Goal: Task Accomplishment & Management: Manage account settings

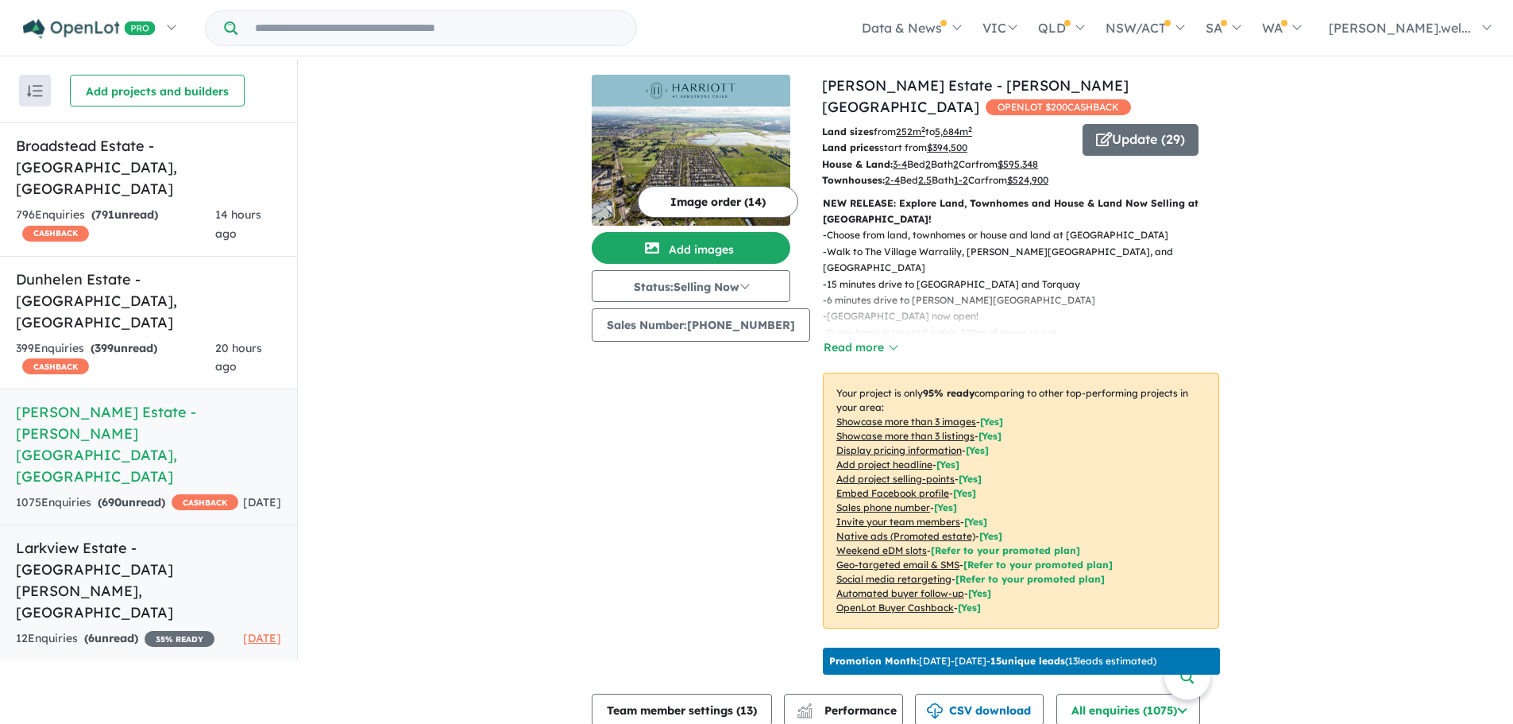
click at [163, 537] on h5 "Larkview Estate - [GEOGRAPHIC_DATA][PERSON_NAME][GEOGRAPHIC_DATA]" at bounding box center [148, 580] width 265 height 86
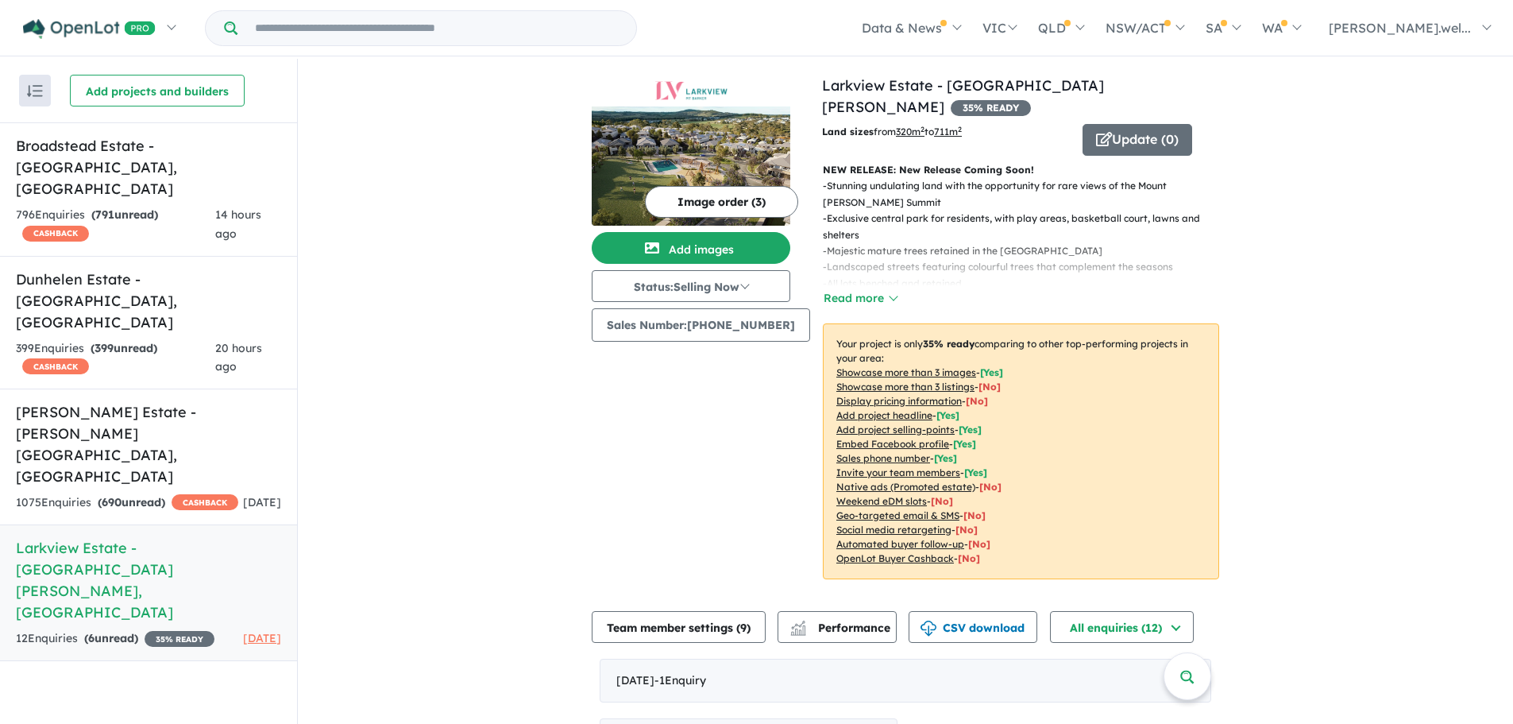
click at [716, 139] on img at bounding box center [691, 165] width 199 height 119
click at [1143, 124] on button "Update ( 0 )" at bounding box center [1138, 140] width 110 height 32
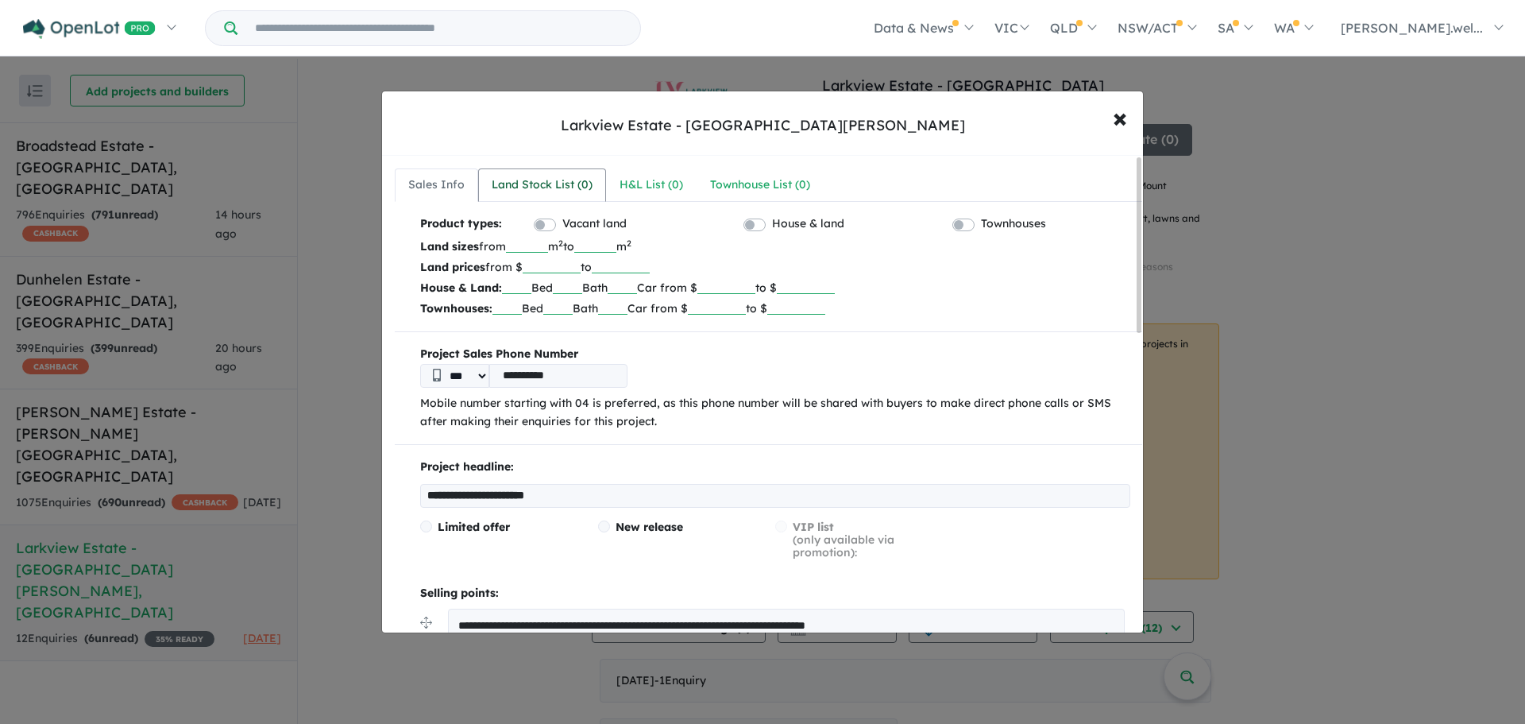
click at [551, 183] on div "Land Stock List ( 0 )" at bounding box center [542, 185] width 101 height 19
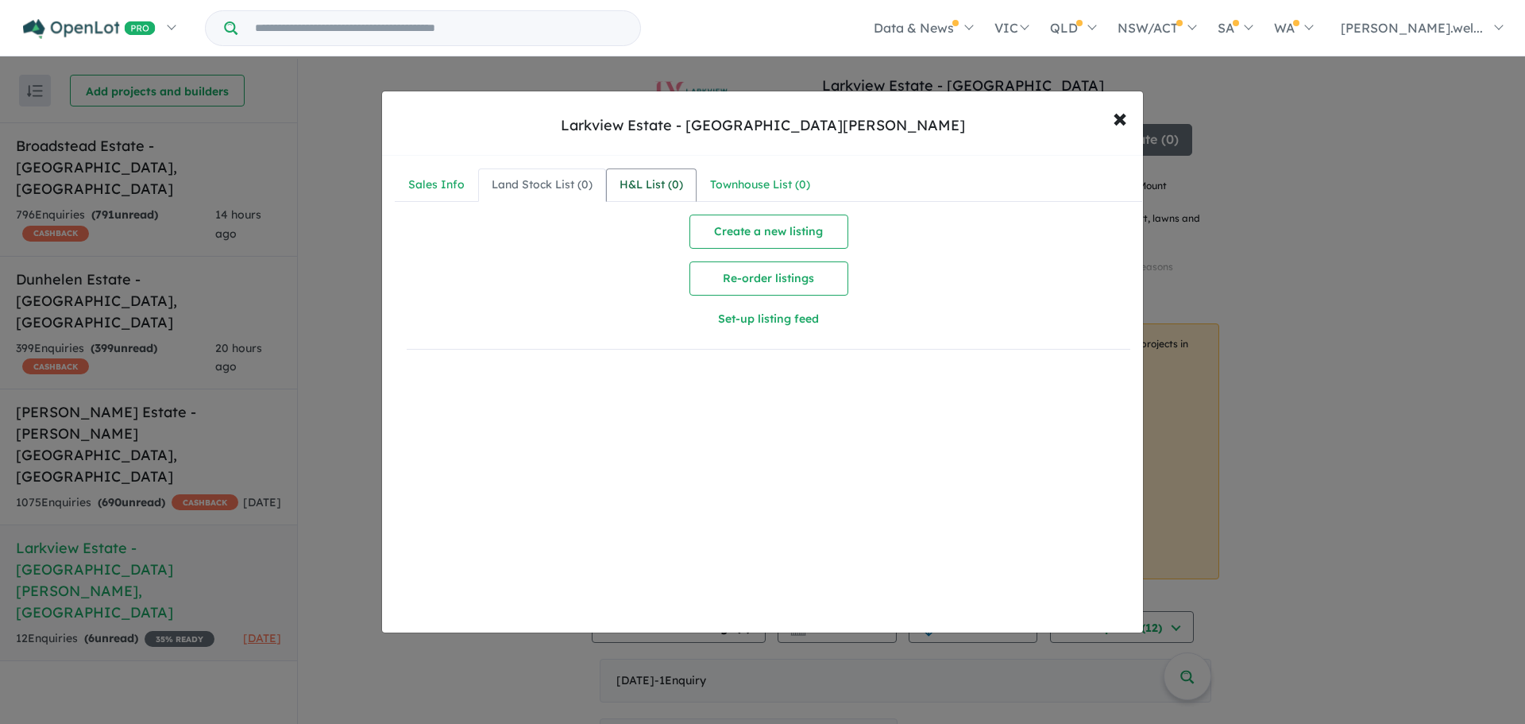
click at [613, 179] on link "H&L List ( 0 )" at bounding box center [651, 184] width 91 height 33
click at [1113, 123] on span "×" at bounding box center [1120, 117] width 14 height 34
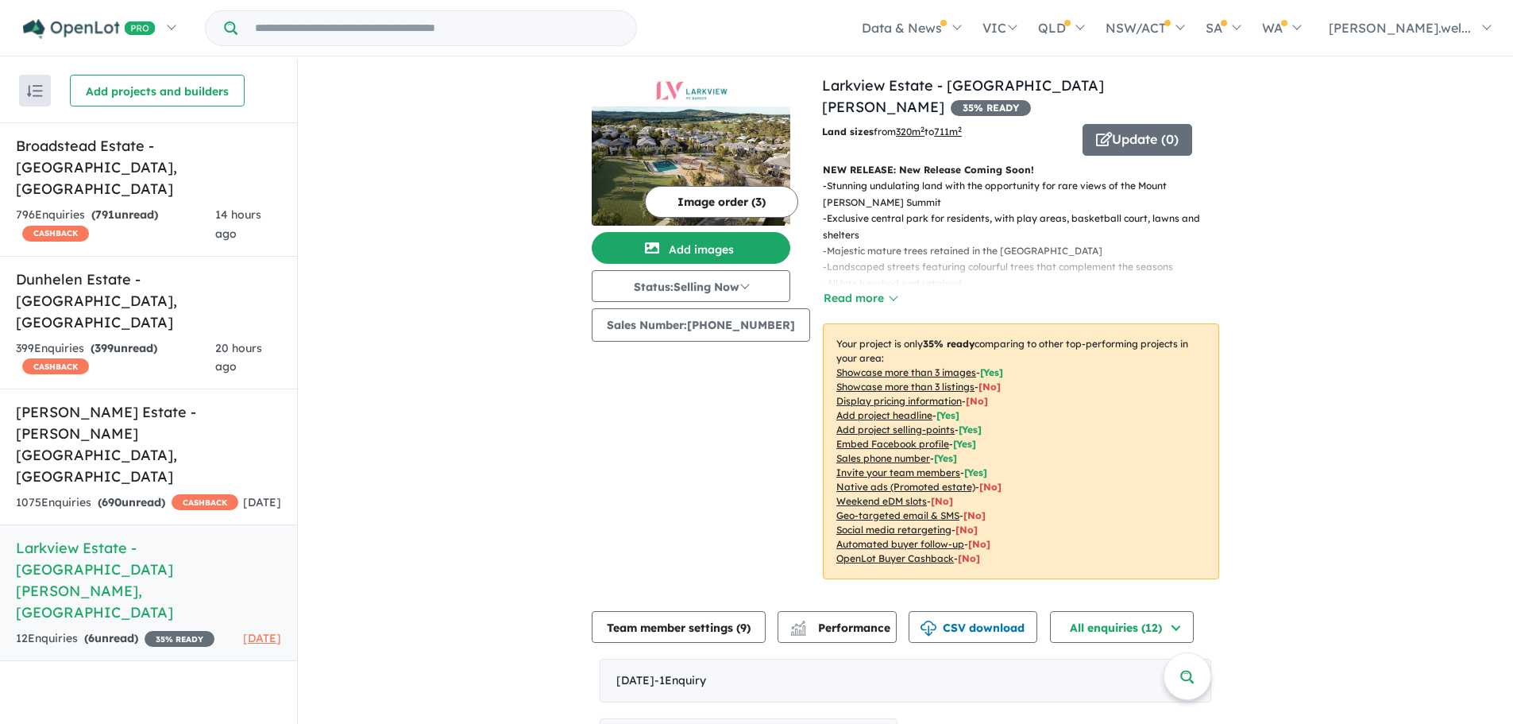
click at [726, 190] on button "Image order ( 3 )" at bounding box center [721, 202] width 153 height 32
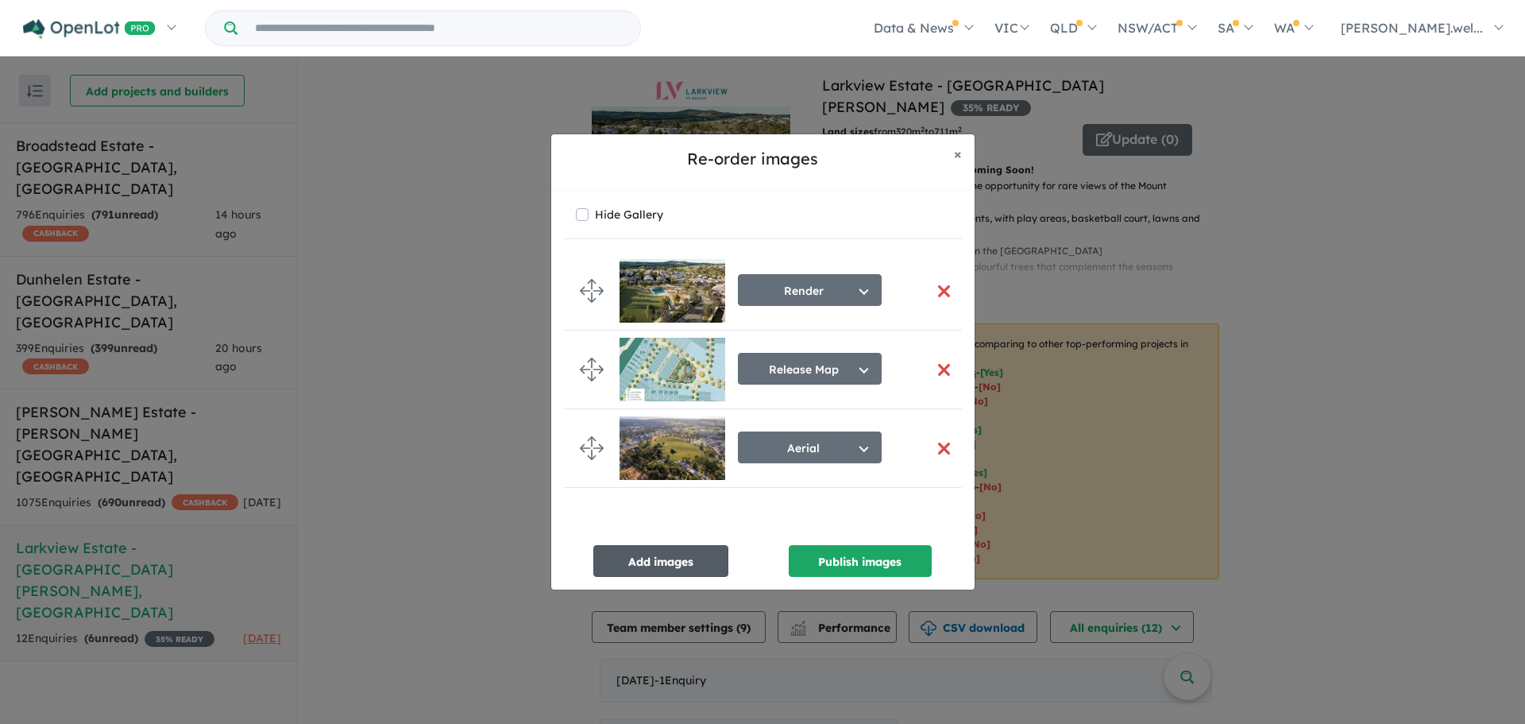
click at [692, 570] on button "Add images" at bounding box center [660, 561] width 135 height 32
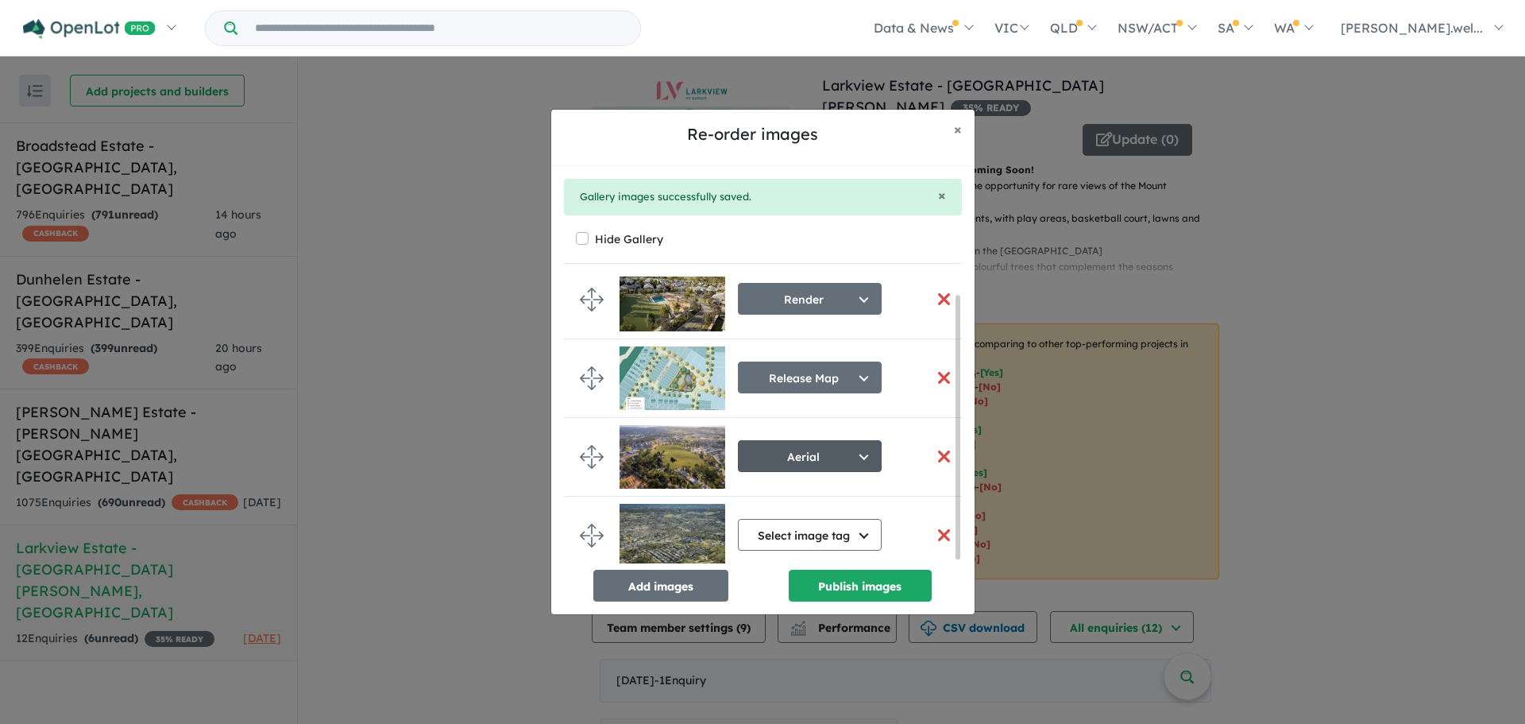
scroll to position [21, 0]
click at [695, 591] on button "Add images" at bounding box center [660, 585] width 135 height 32
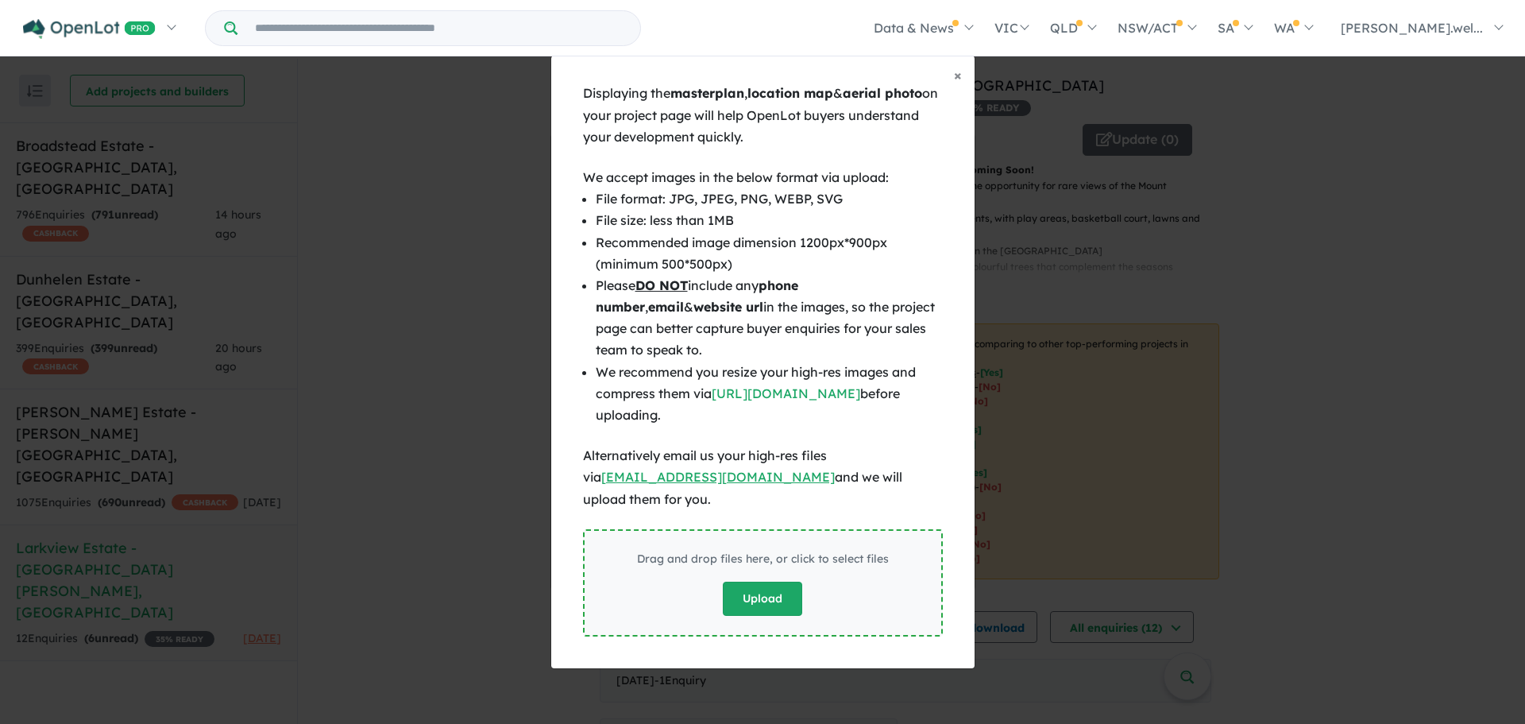
click at [793, 591] on button "Upload" at bounding box center [762, 598] width 79 height 34
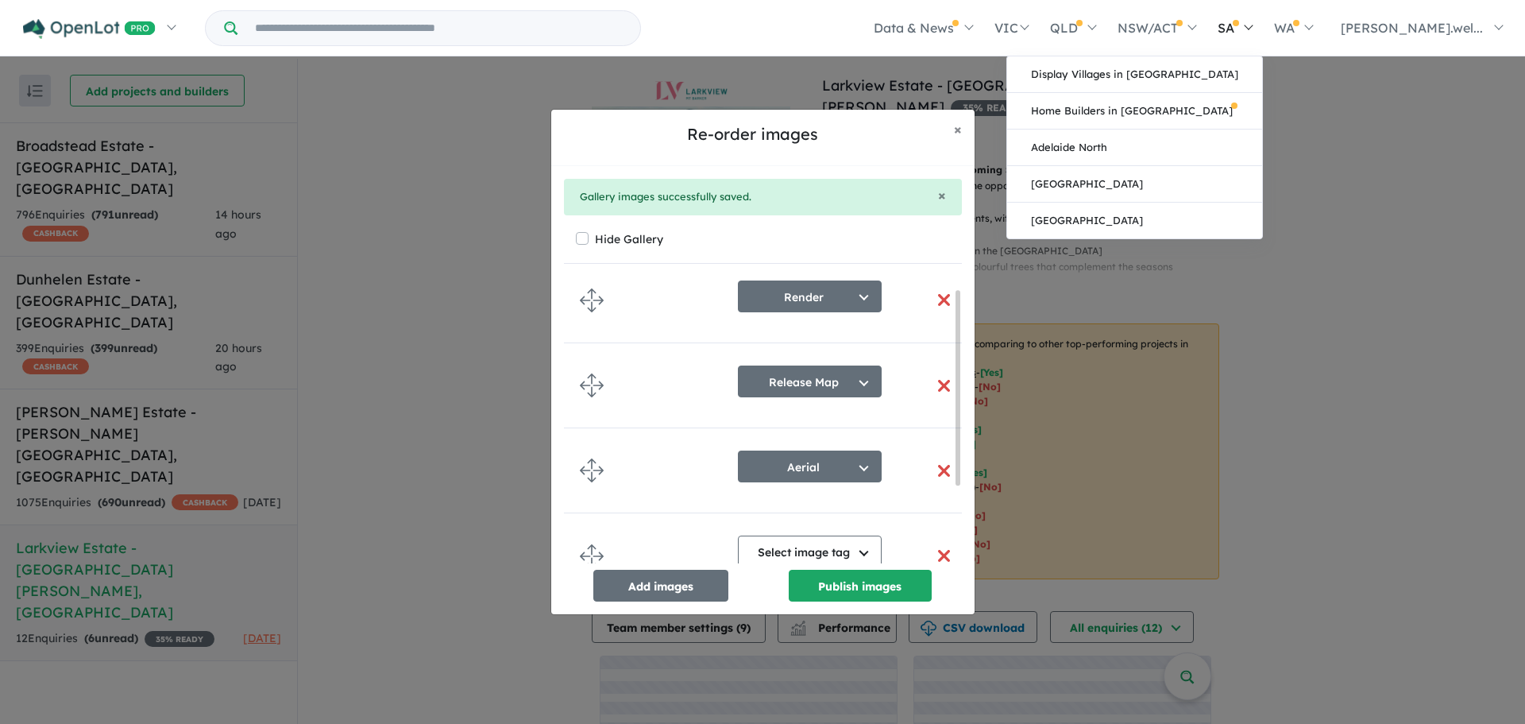
scroll to position [15, 0]
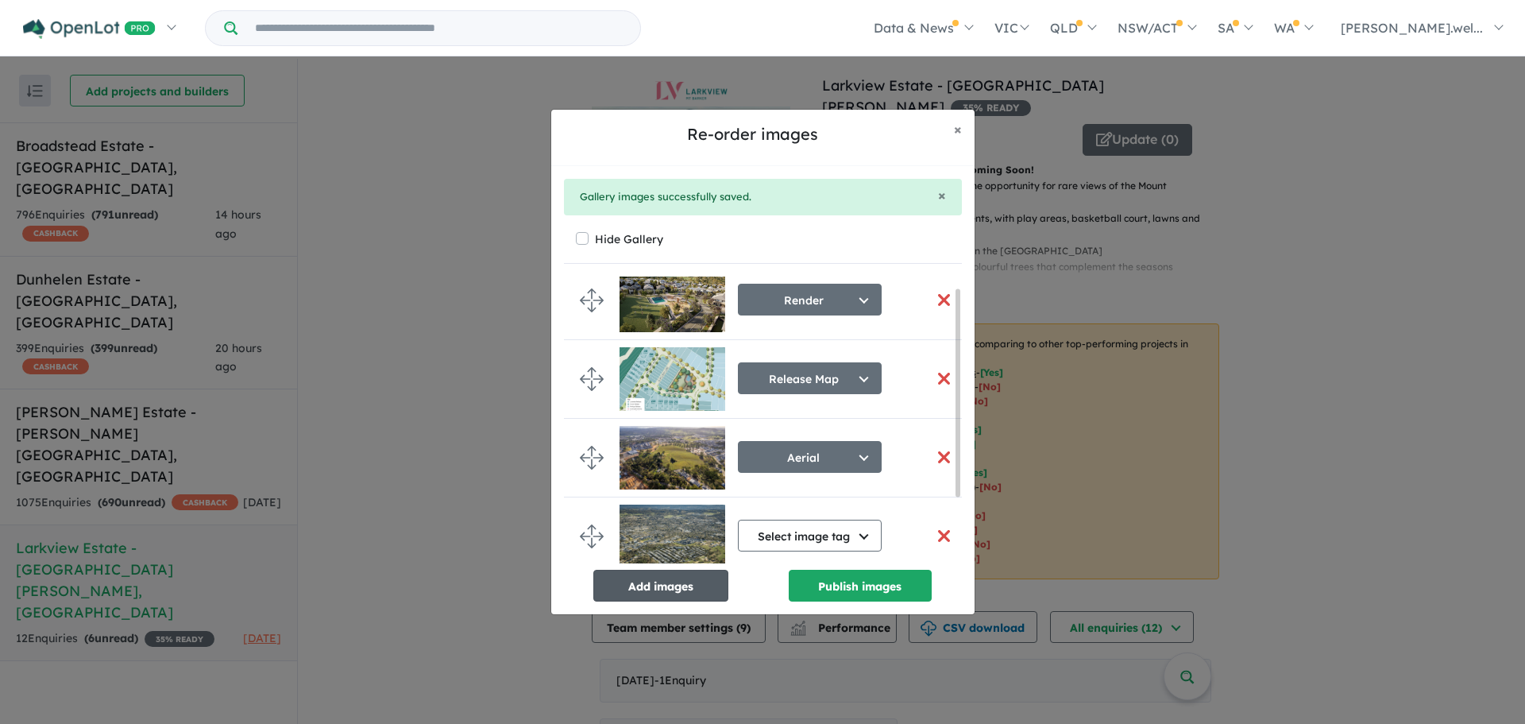
click at [684, 585] on button "Add images" at bounding box center [660, 585] width 135 height 32
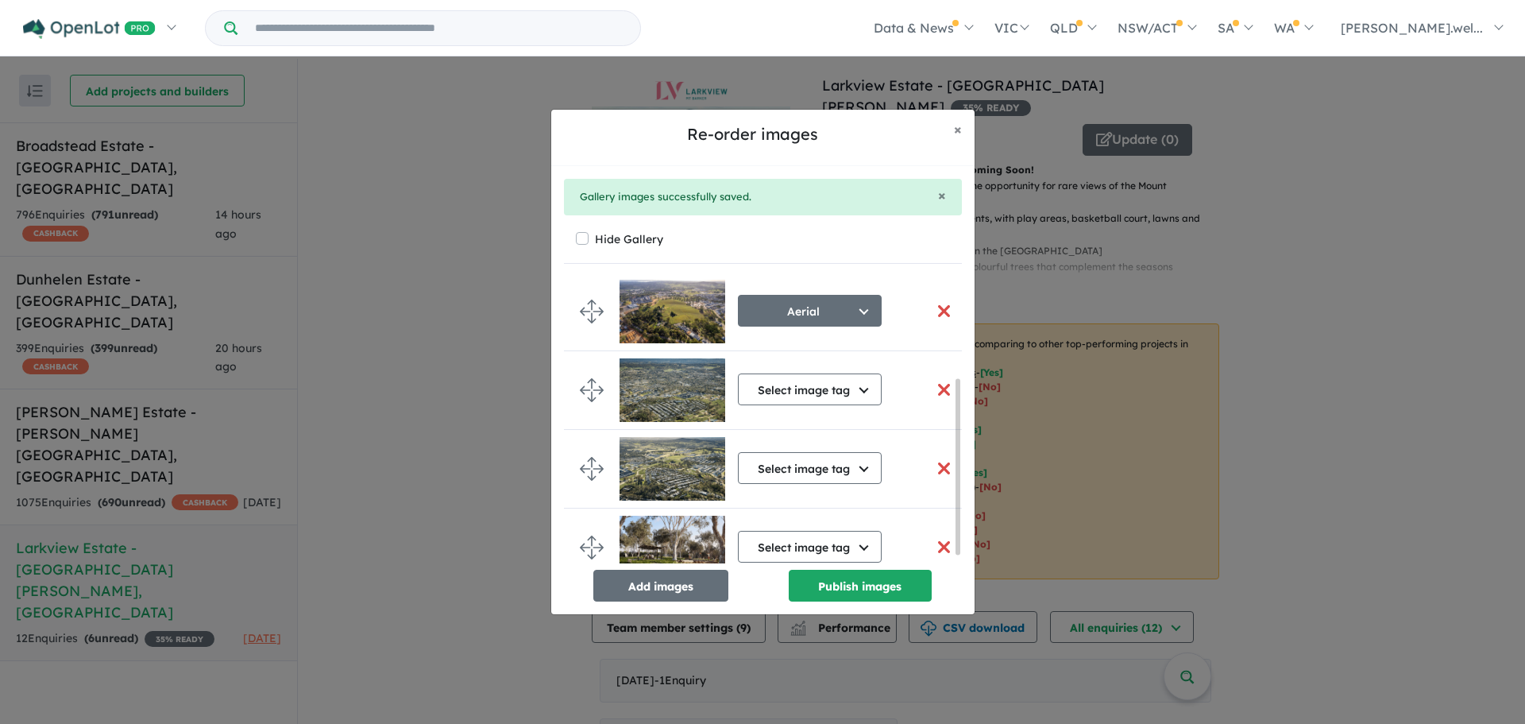
scroll to position [168, 0]
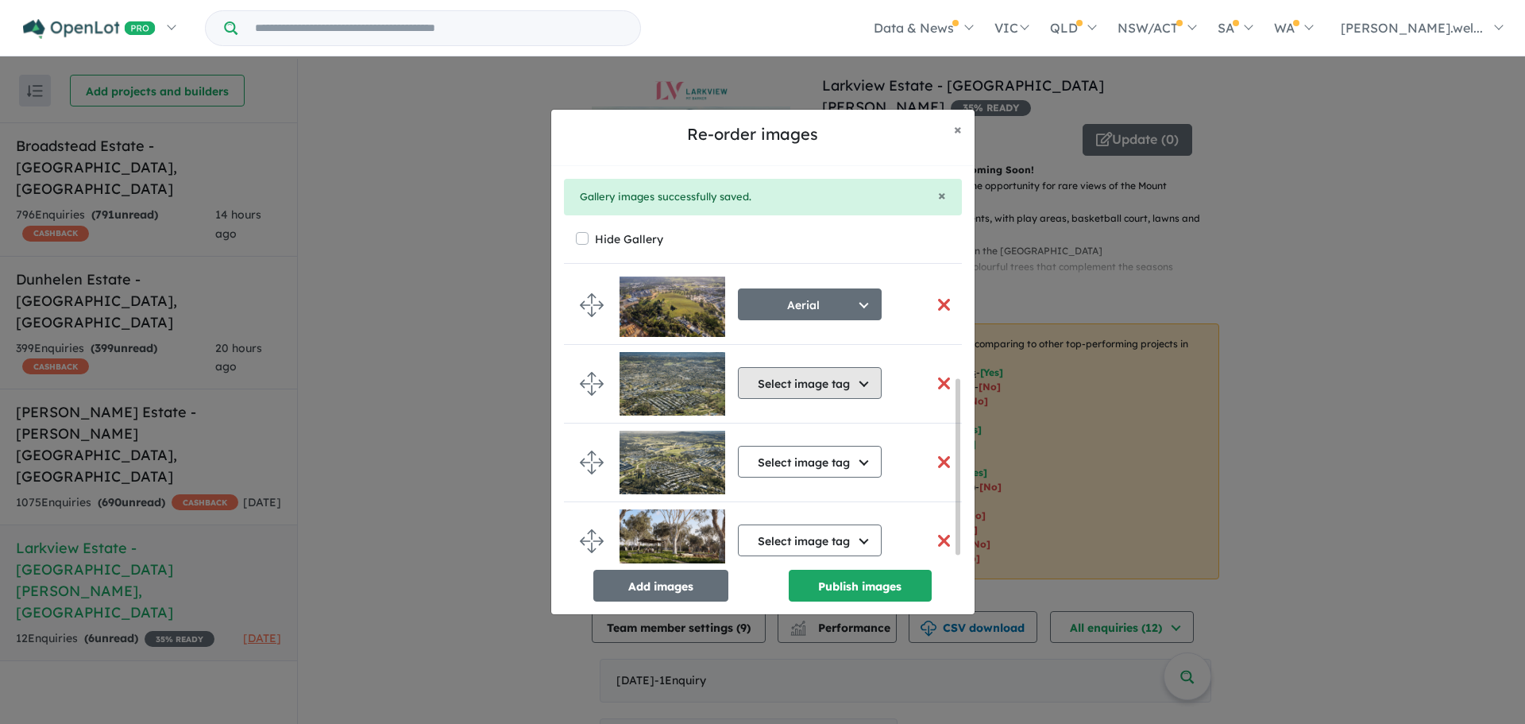
click at [816, 386] on button "Select image tag" at bounding box center [810, 383] width 144 height 32
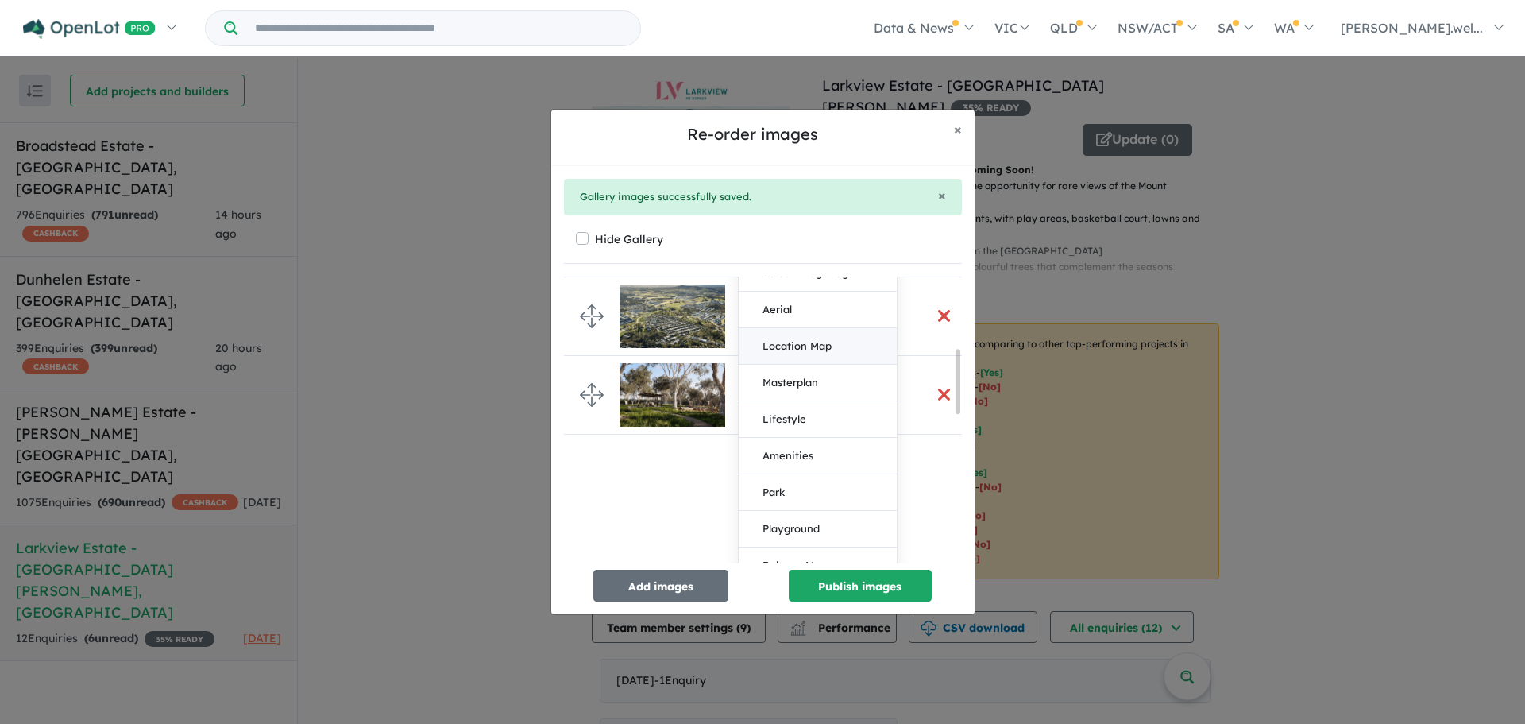
scroll to position [326, 0]
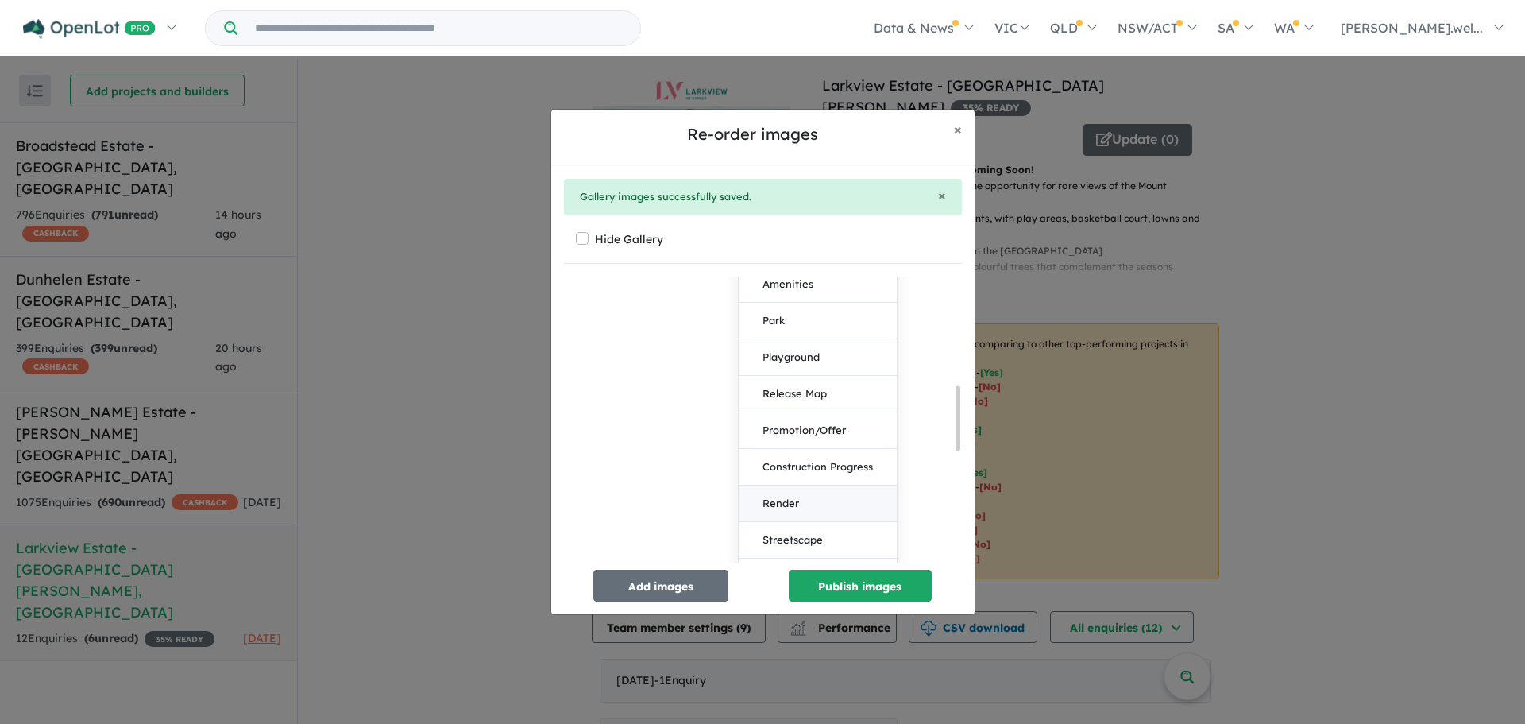
click at [776, 497] on button "Render" at bounding box center [818, 503] width 158 height 37
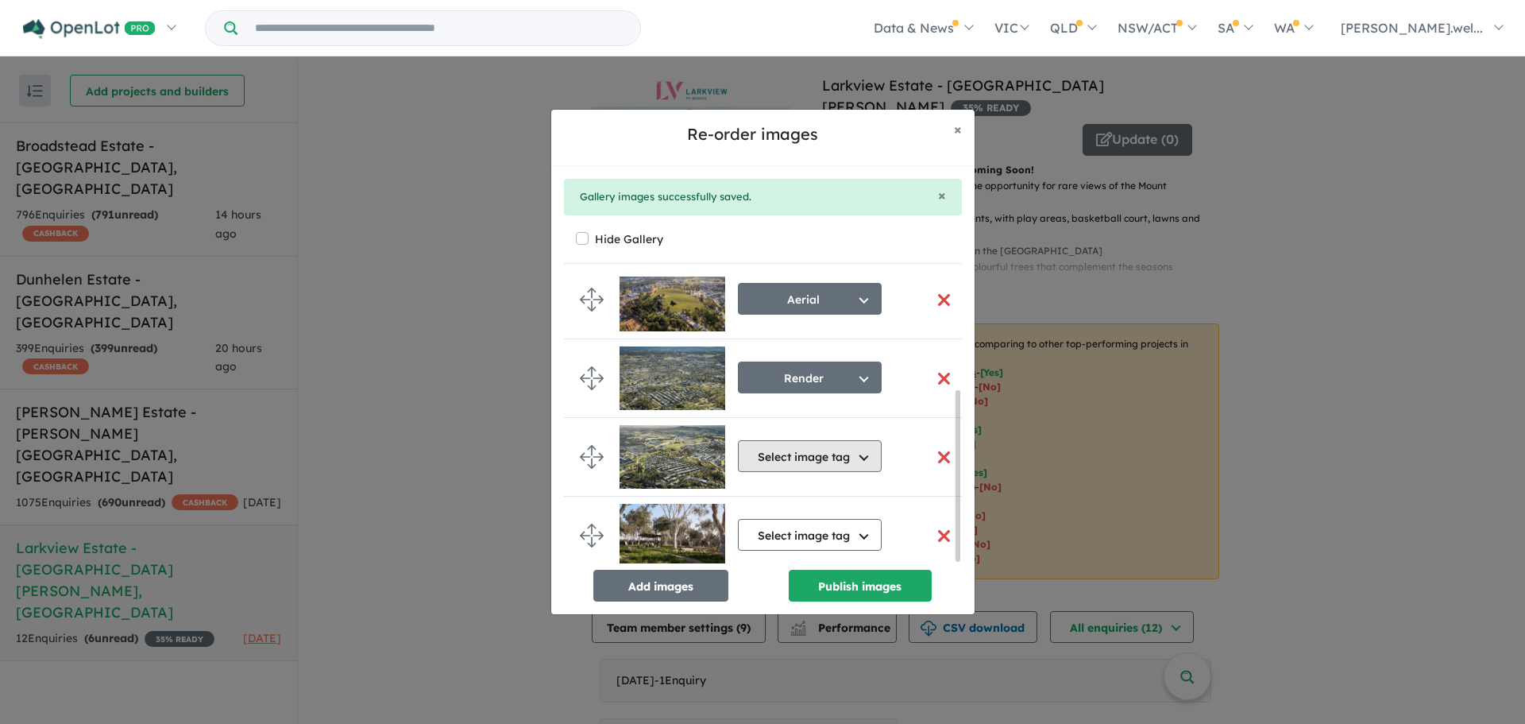
click at [780, 447] on button "Select image tag" at bounding box center [810, 456] width 144 height 32
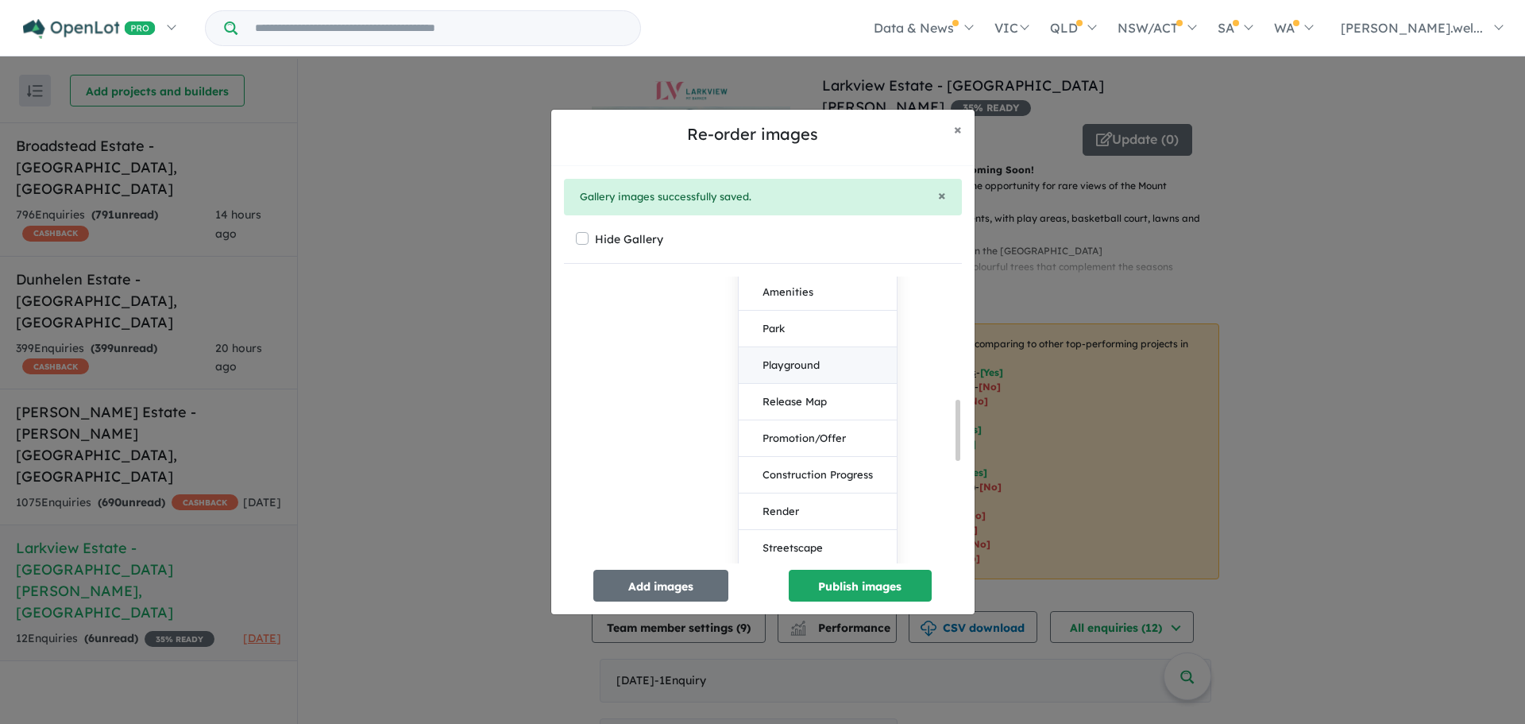
scroll to position [589, 0]
click at [796, 487] on button "Render" at bounding box center [818, 491] width 158 height 37
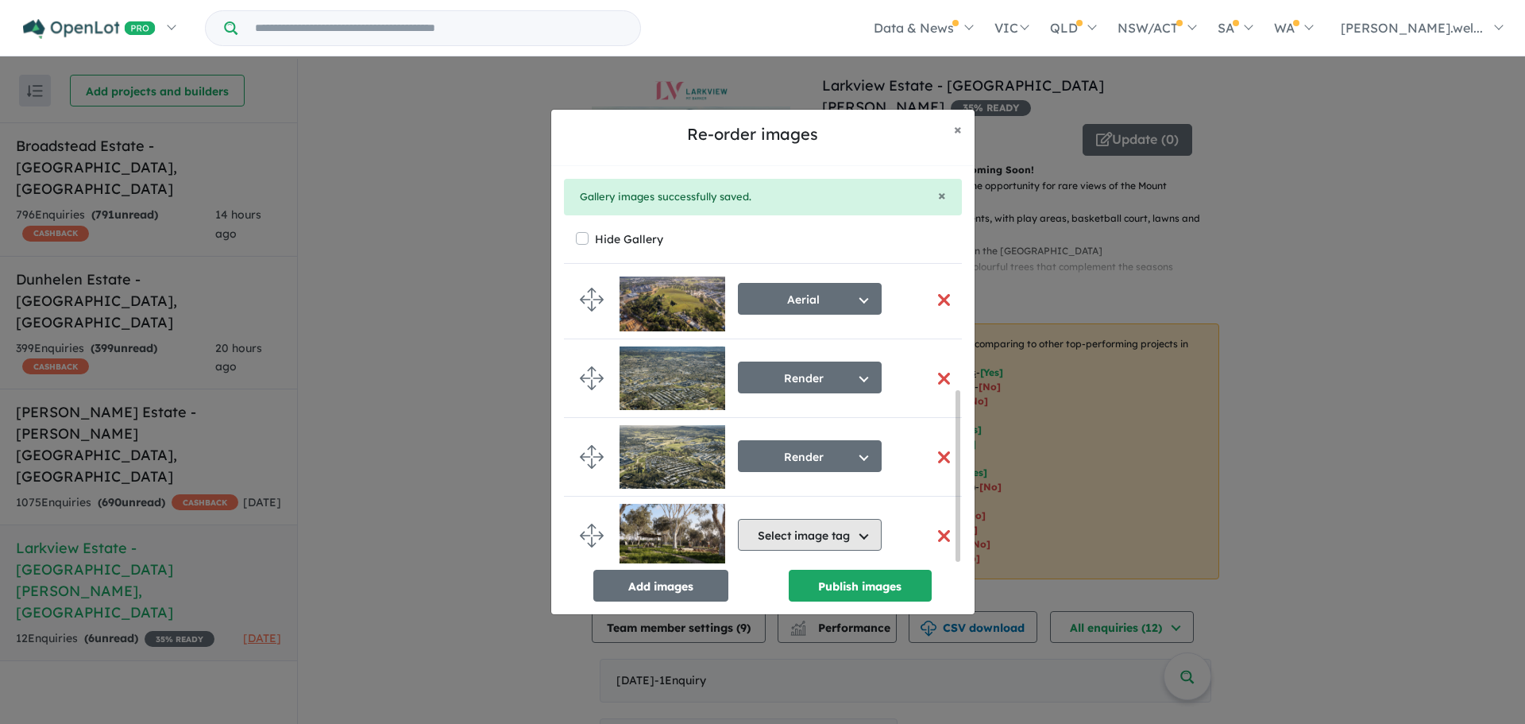
click at [782, 540] on button "Select image tag" at bounding box center [810, 535] width 144 height 32
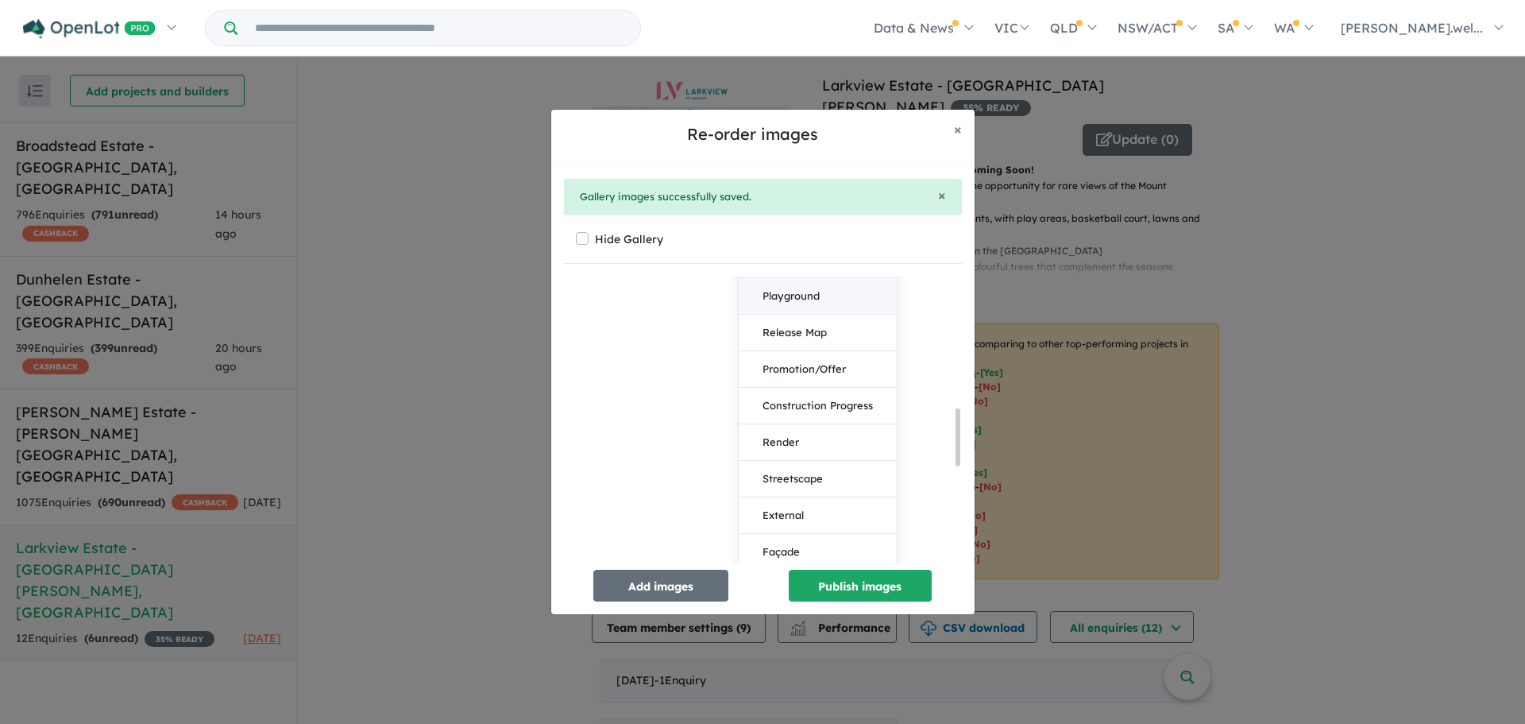
scroll to position [747, 0]
click at [809, 402] on button "Render" at bounding box center [818, 411] width 158 height 37
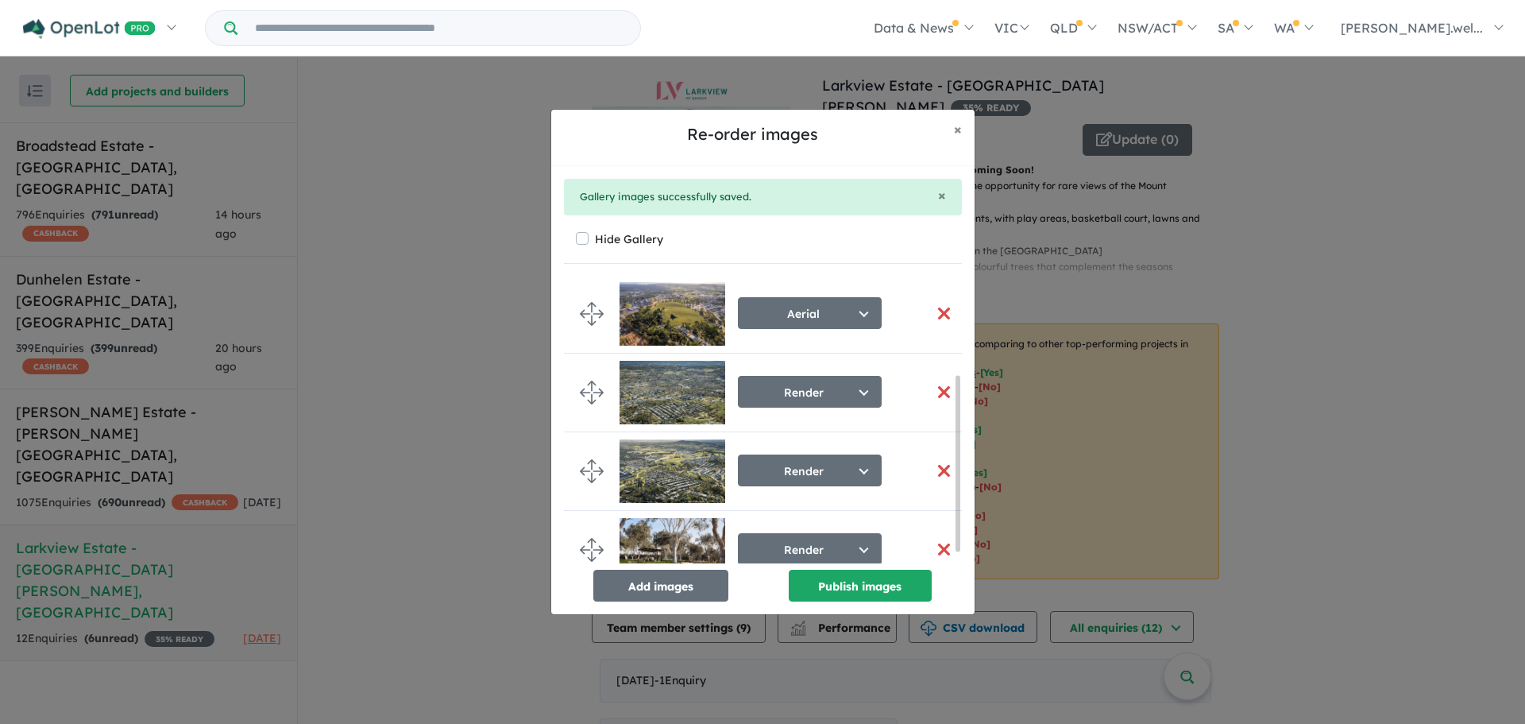
scroll to position [179, 0]
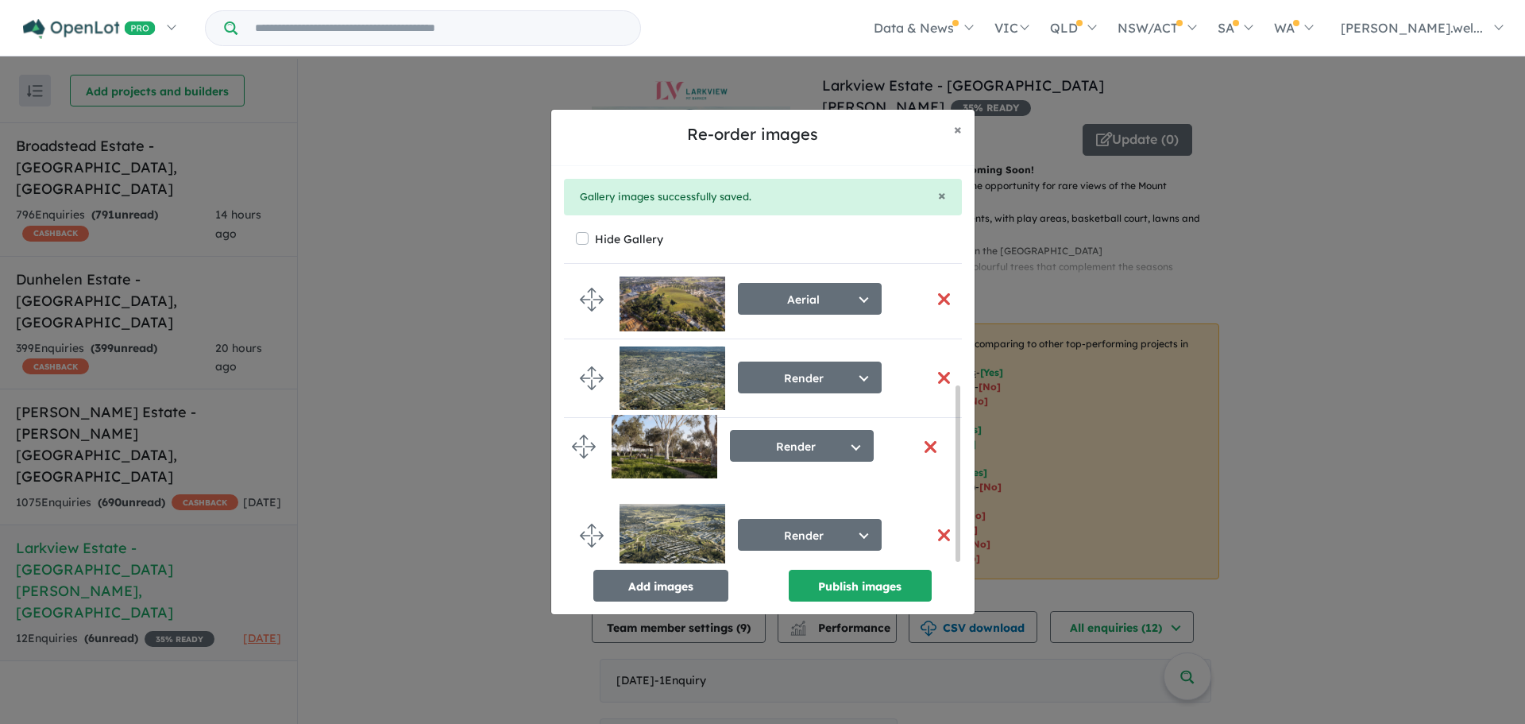
drag, startPoint x: 587, startPoint y: 527, endPoint x: 579, endPoint y: 444, distance: 83.8
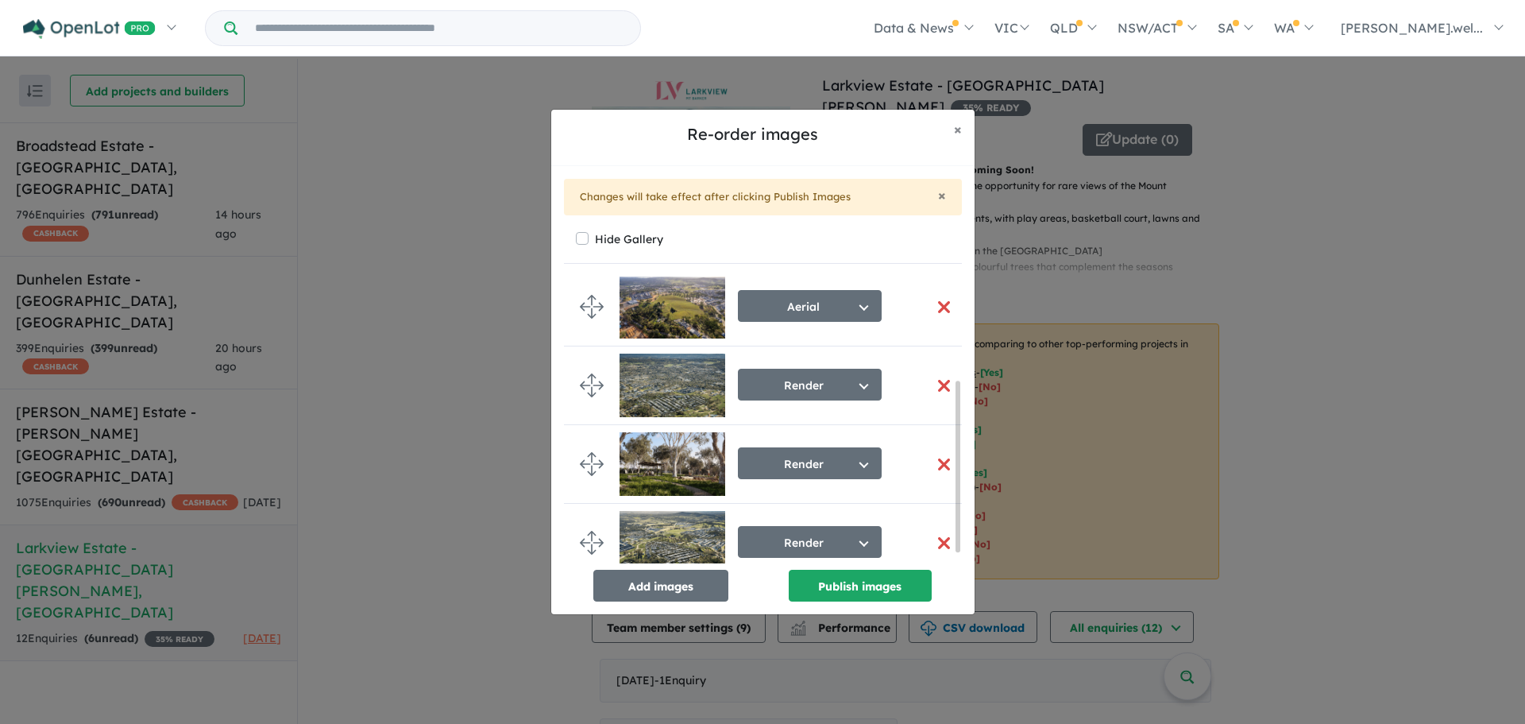
scroll to position [176, 0]
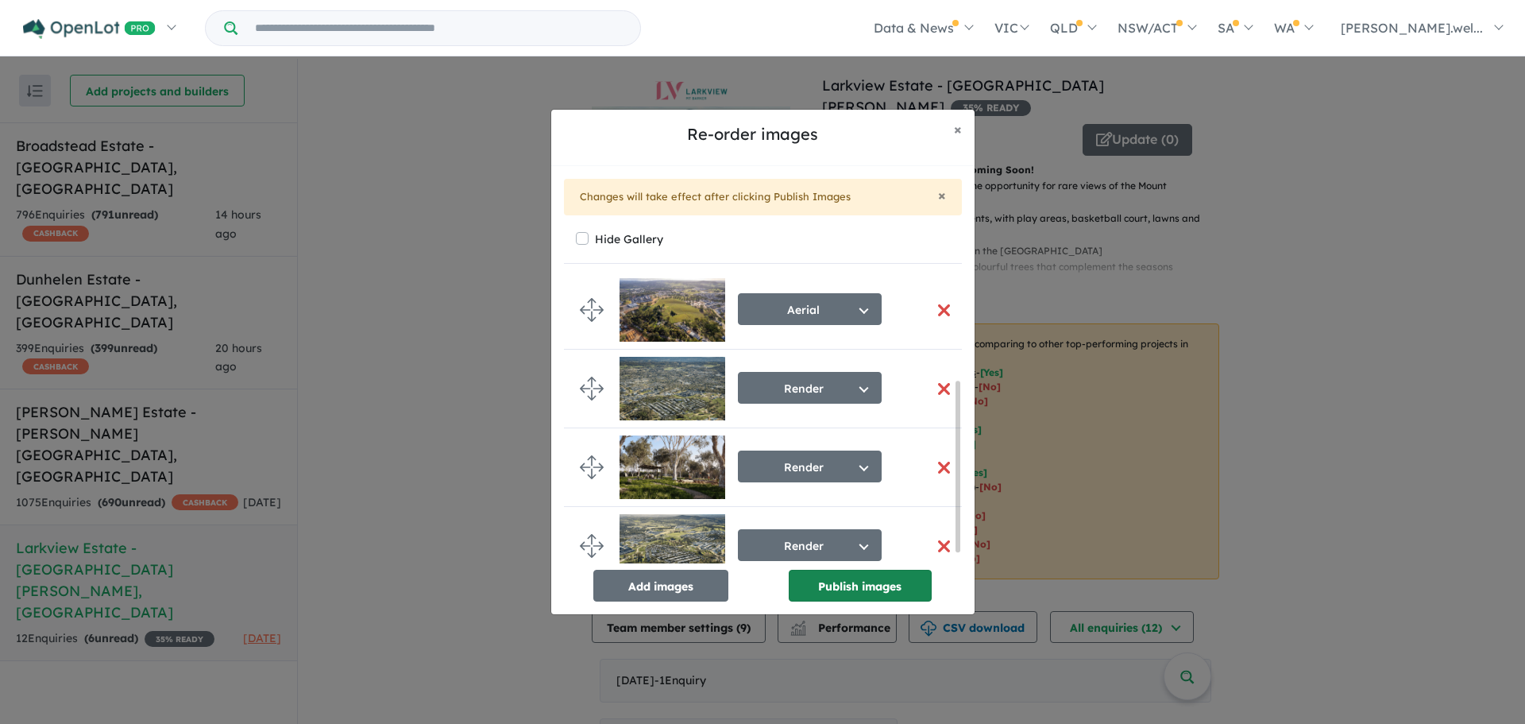
click at [828, 589] on button "Publish images" at bounding box center [860, 585] width 143 height 32
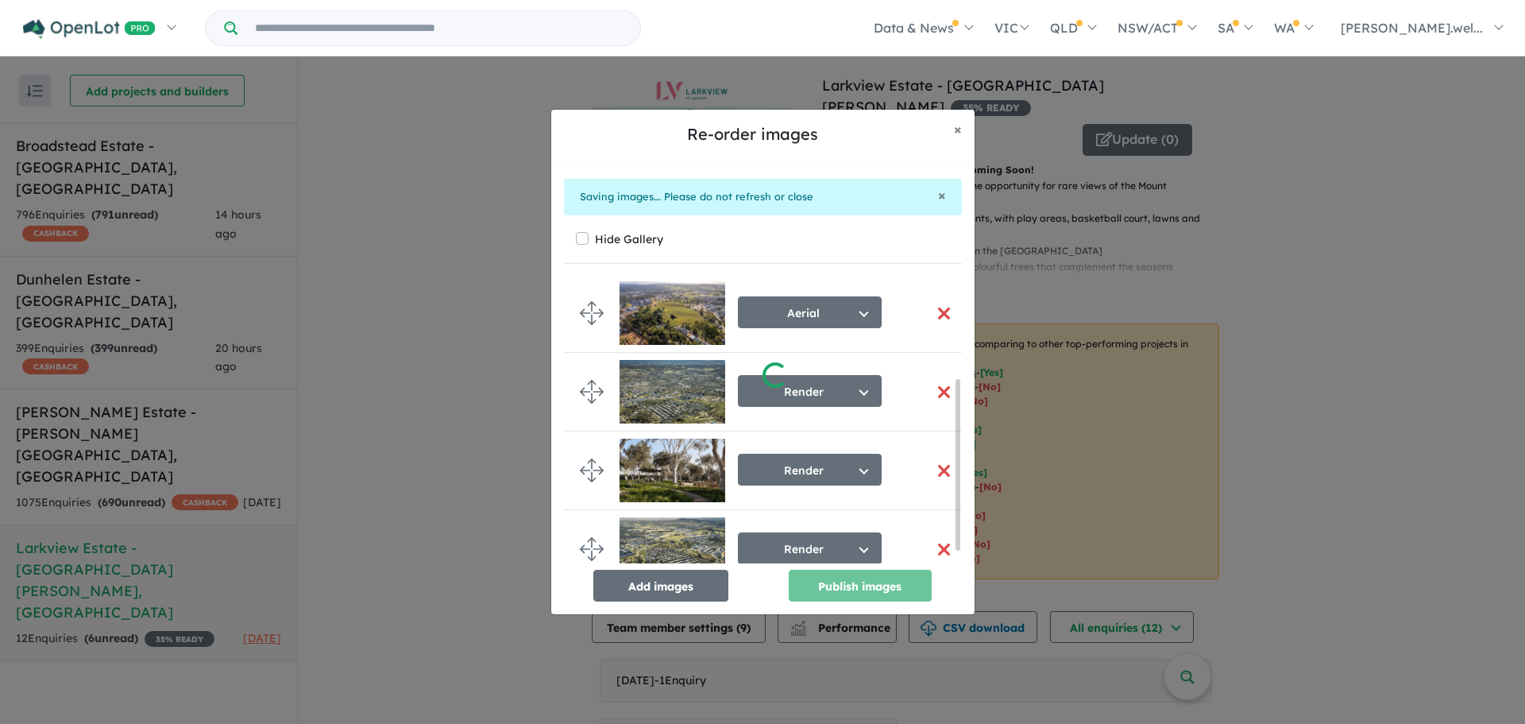
scroll to position [169, 0]
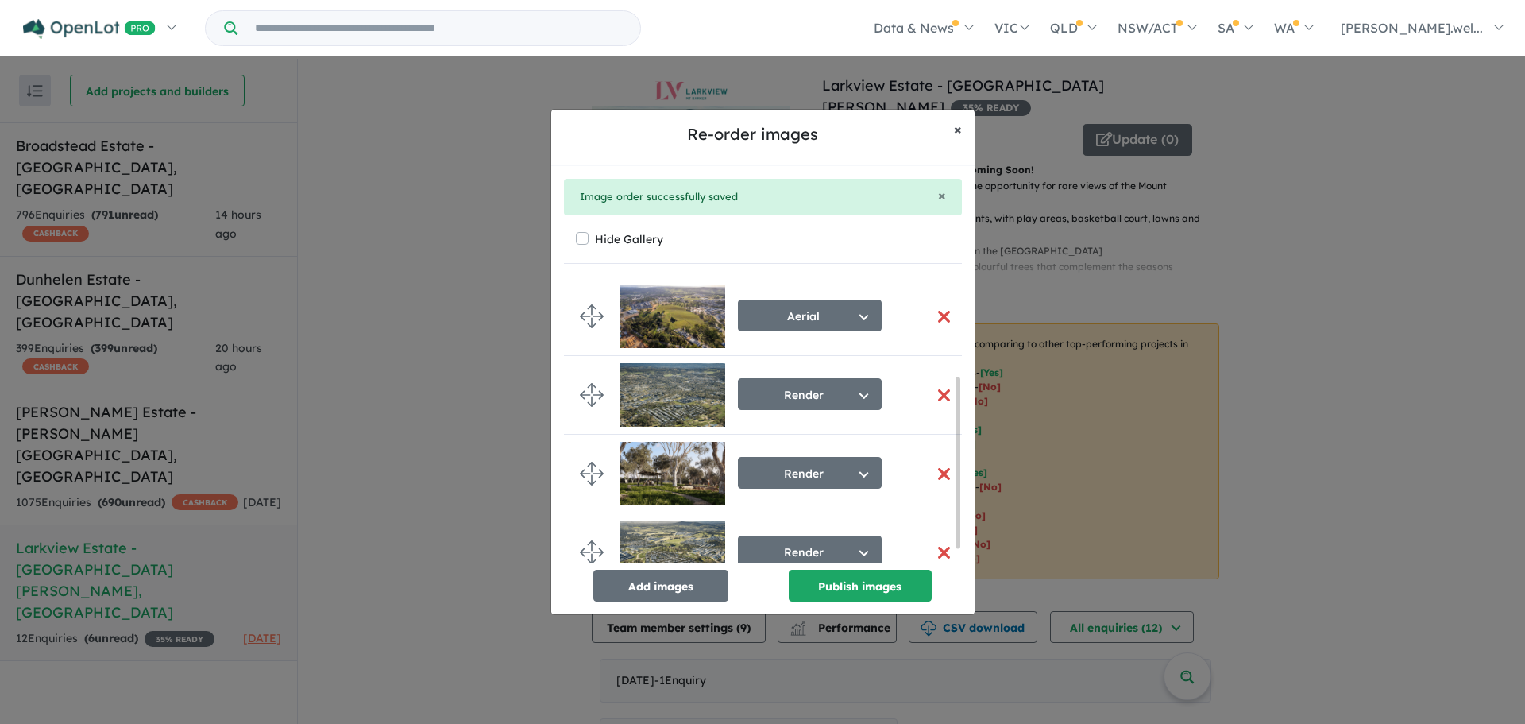
click at [959, 131] on span "×" at bounding box center [958, 129] width 8 height 18
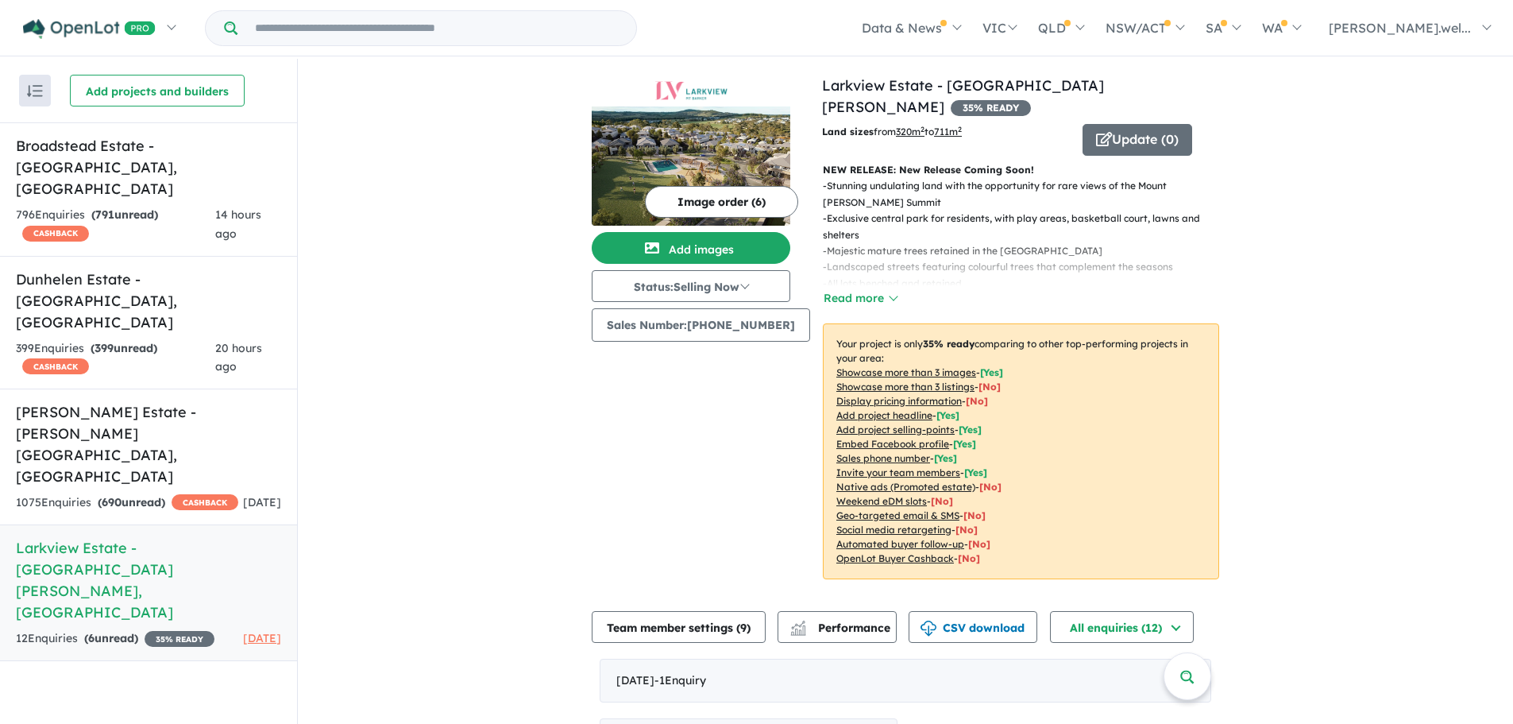
click at [723, 149] on img at bounding box center [691, 165] width 199 height 119
click at [702, 253] on button "Add images" at bounding box center [691, 248] width 199 height 32
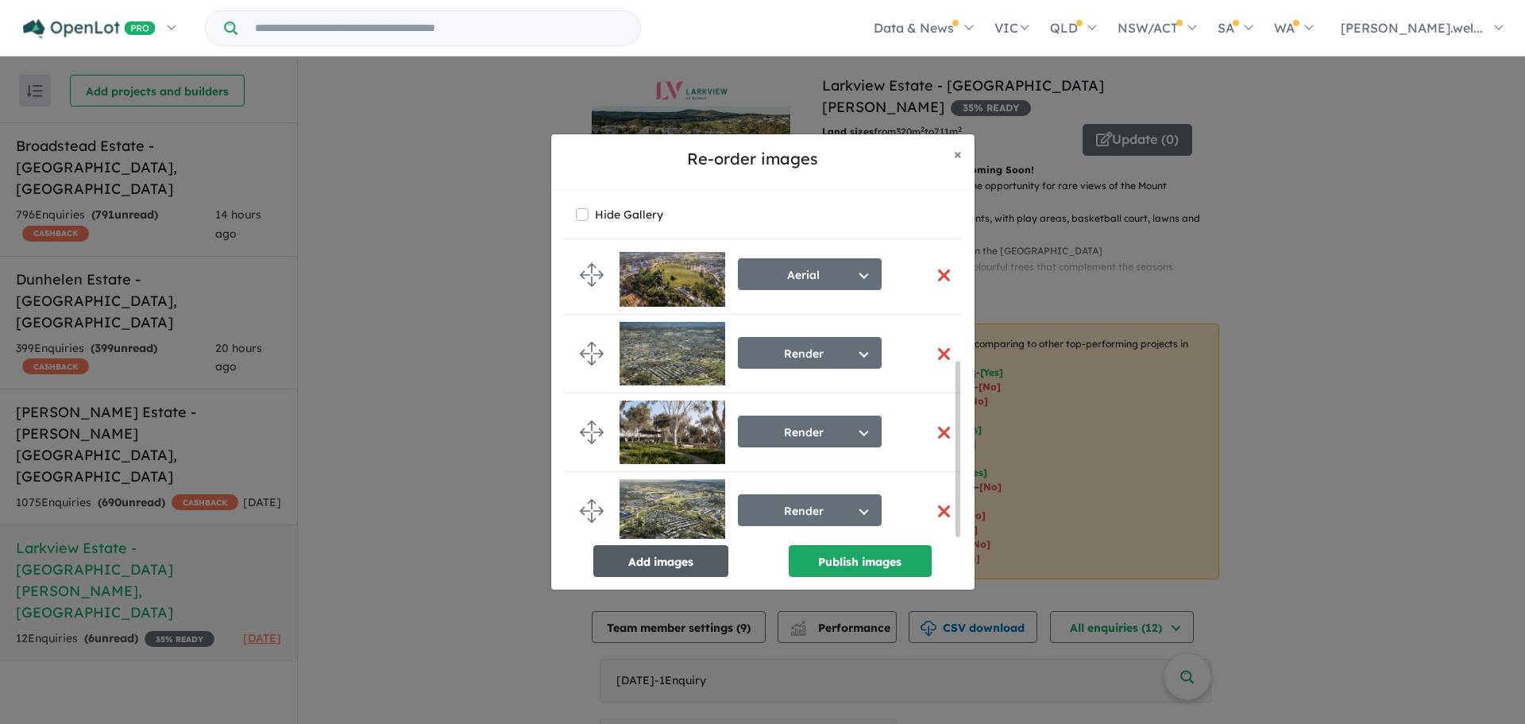
click at [682, 561] on button "Add images" at bounding box center [660, 561] width 135 height 32
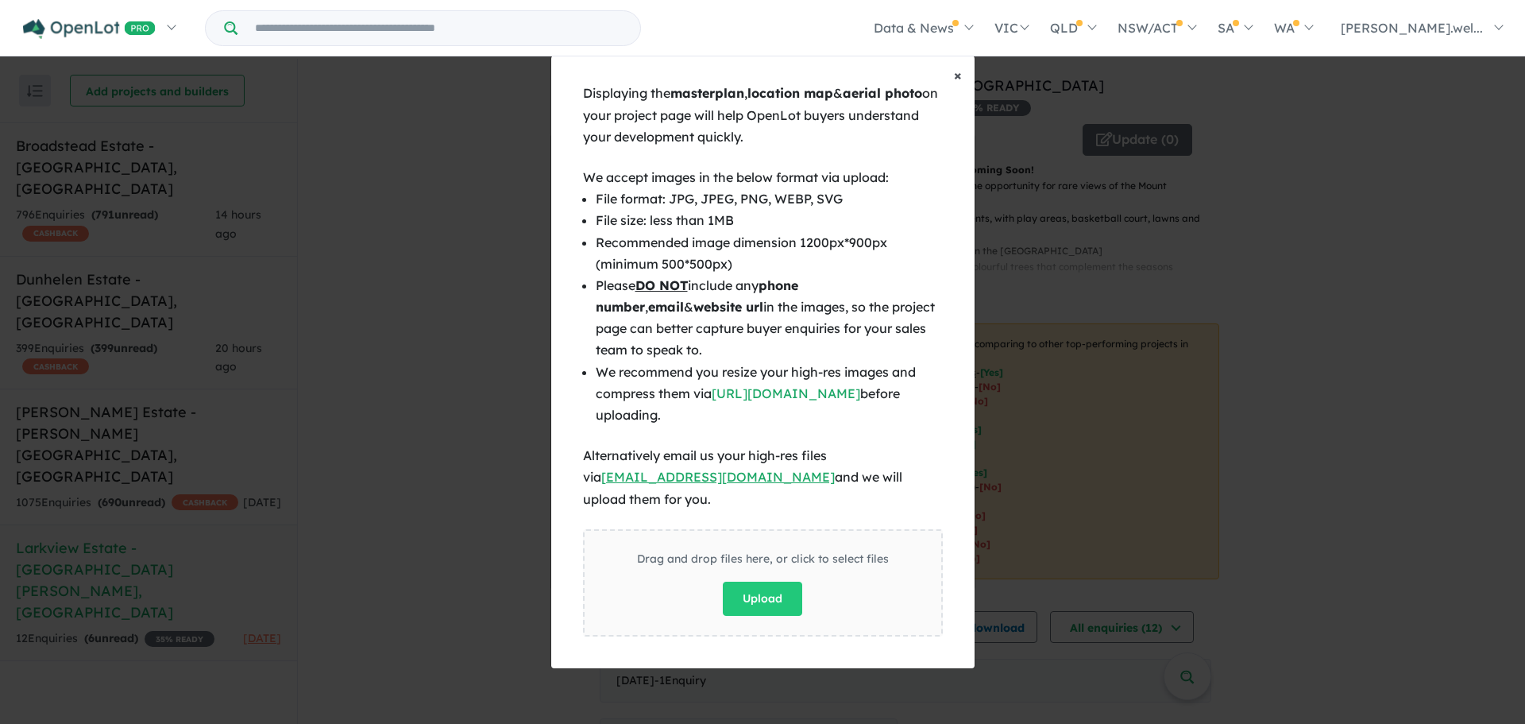
click at [949, 83] on button "× Close" at bounding box center [957, 76] width 33 height 40
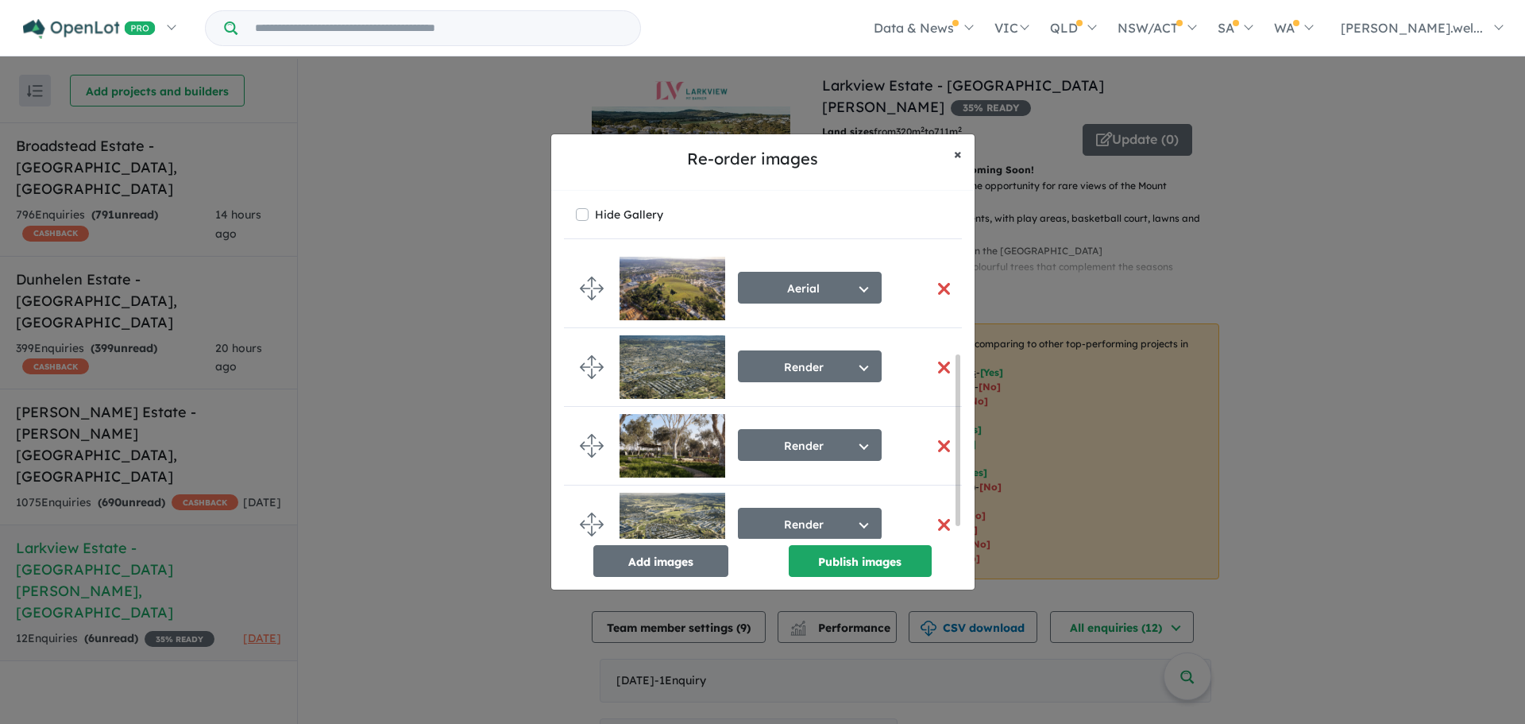
drag, startPoint x: 955, startPoint y: 152, endPoint x: 948, endPoint y: 160, distance: 10.7
click at [956, 152] on span "×" at bounding box center [958, 154] width 8 height 18
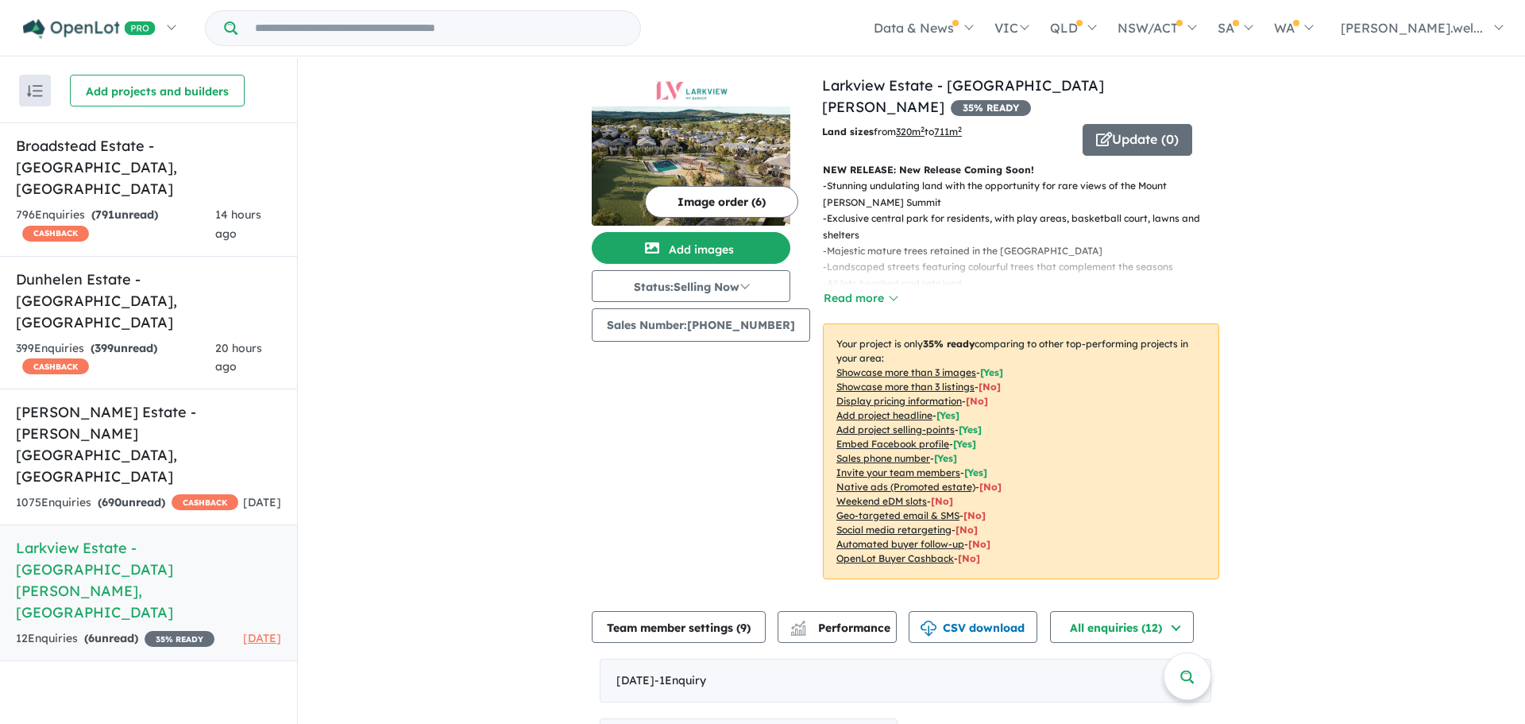
scroll to position [169, 0]
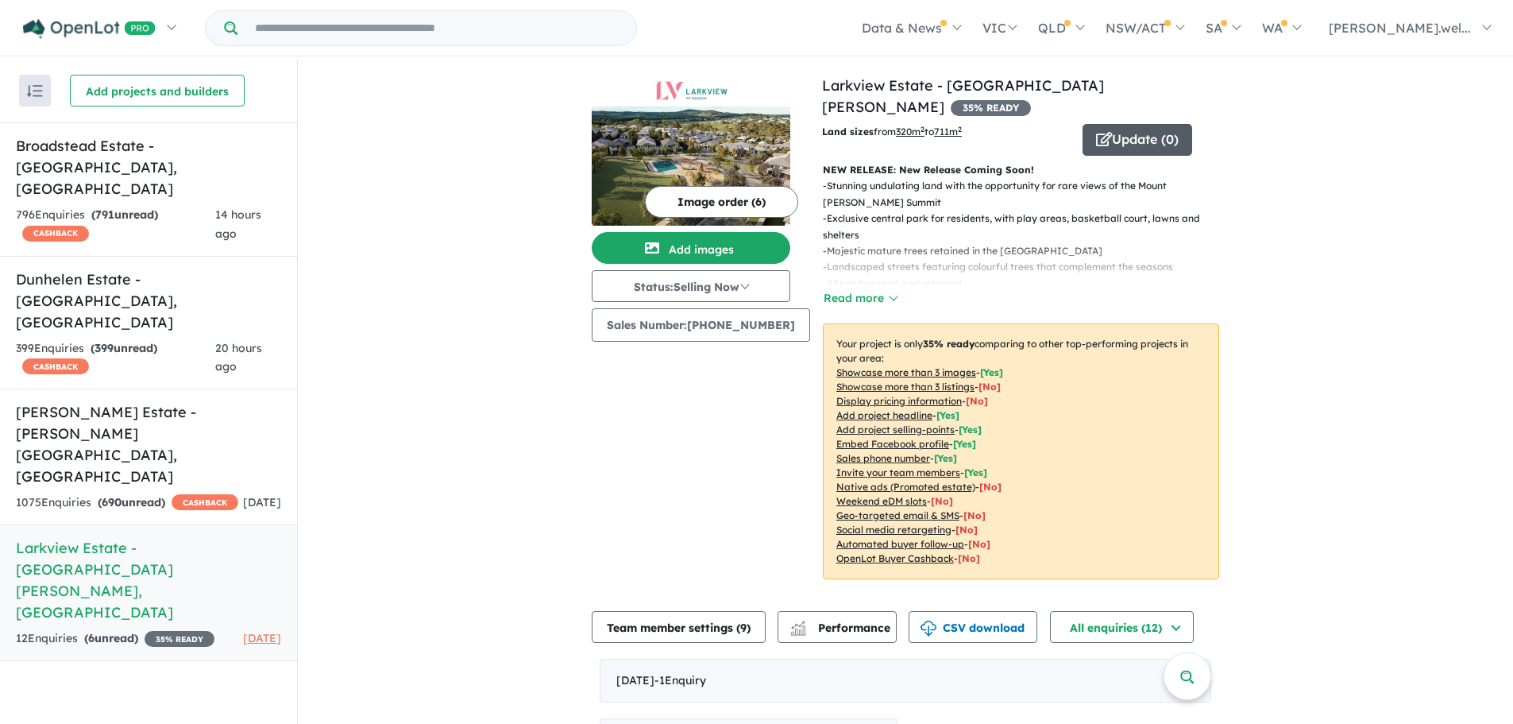
click at [1137, 124] on button "Update ( 0 )" at bounding box center [1138, 140] width 110 height 32
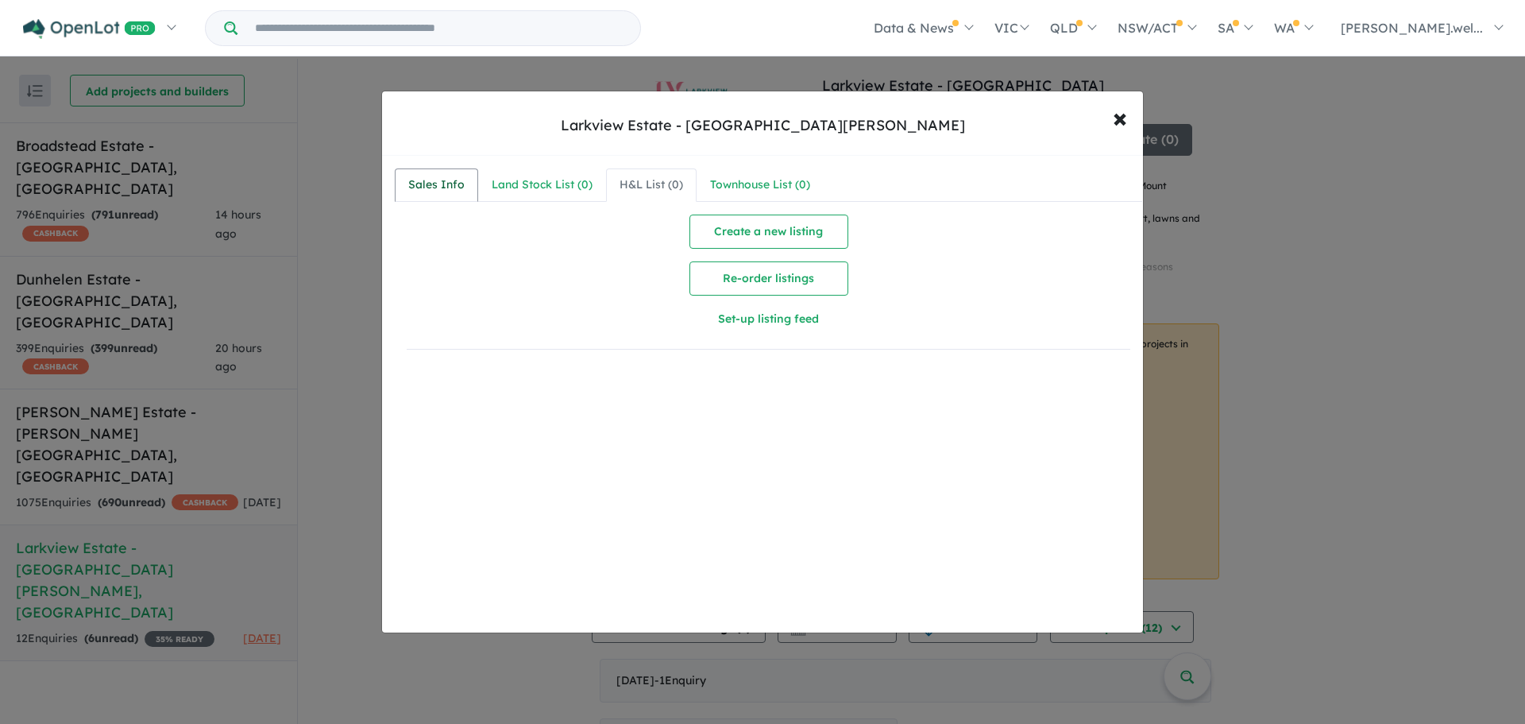
click at [417, 191] on div "Sales Info" at bounding box center [436, 185] width 56 height 19
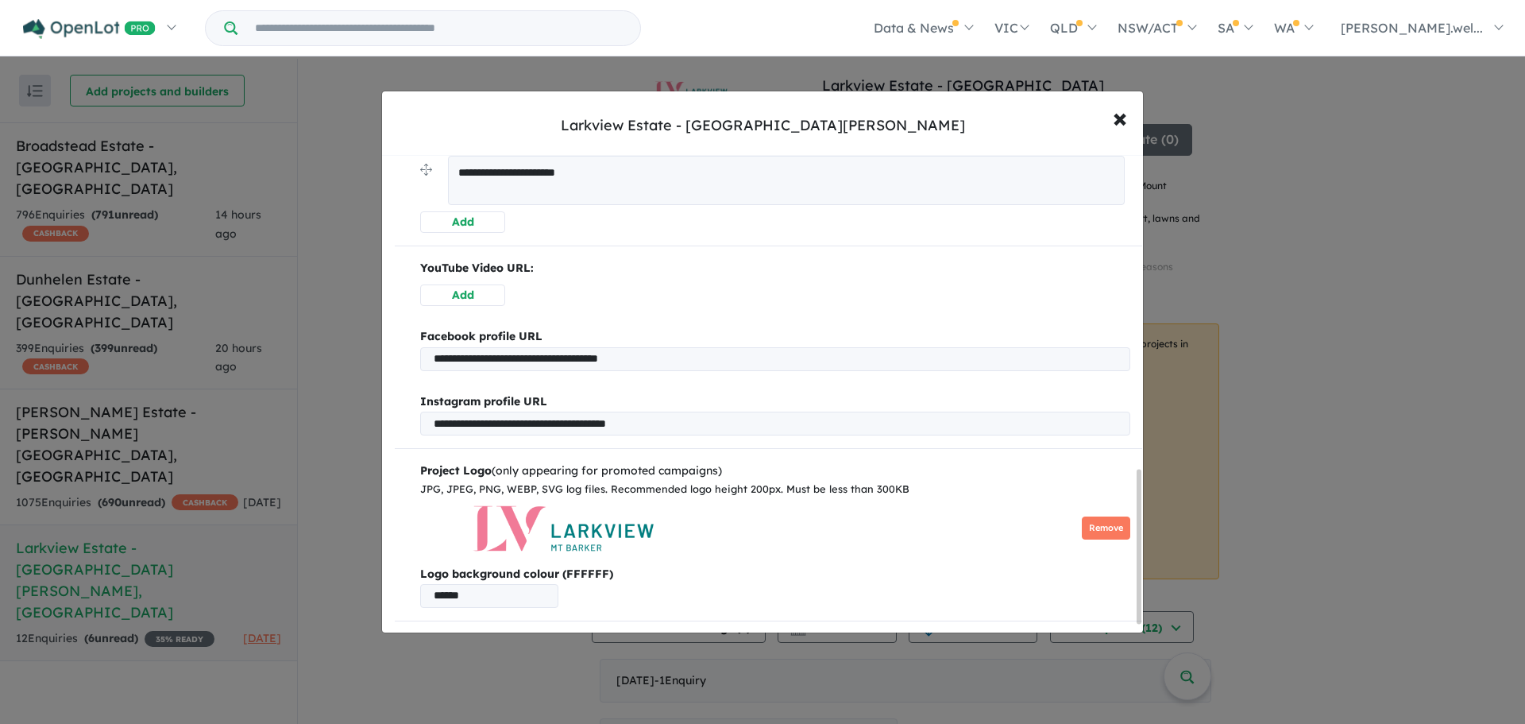
scroll to position [1000, 0]
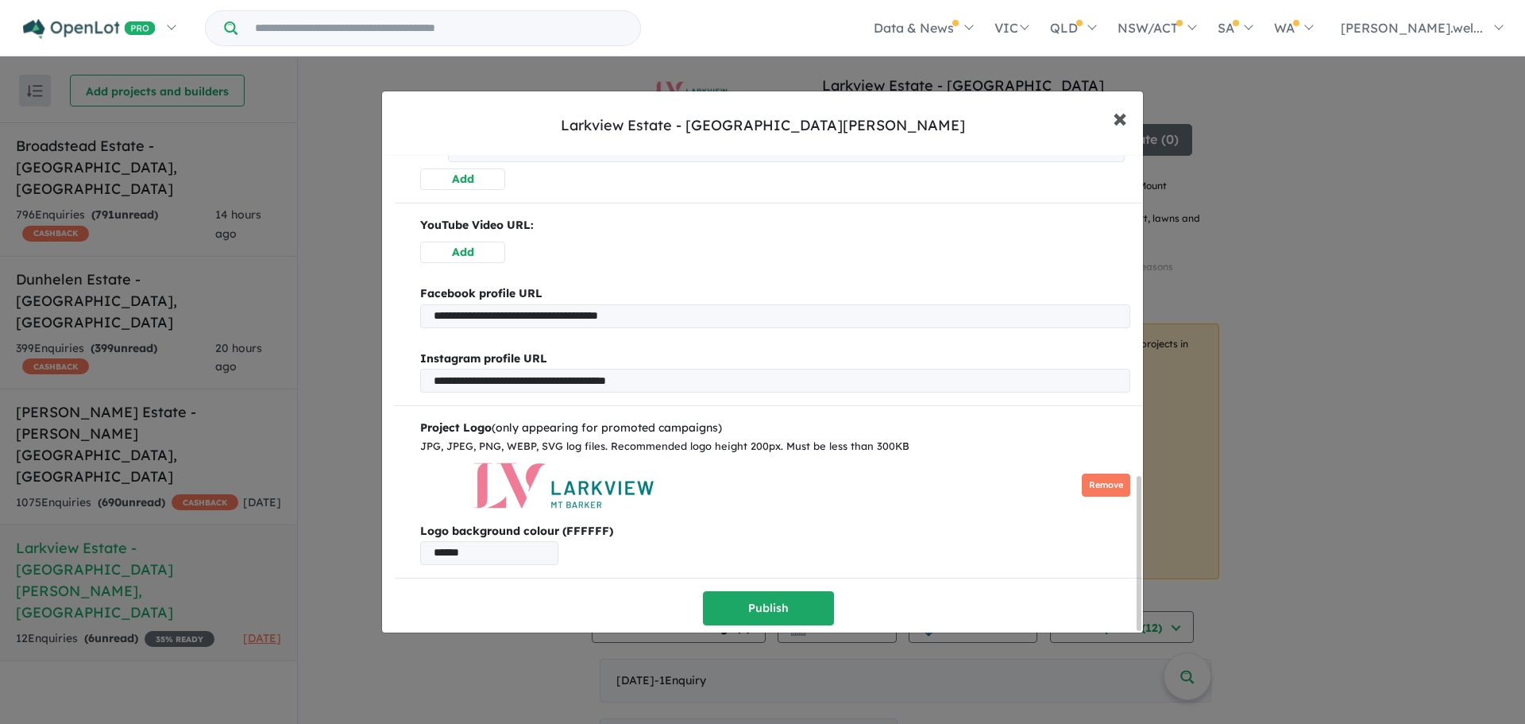
click at [1117, 121] on span "×" at bounding box center [1120, 117] width 14 height 34
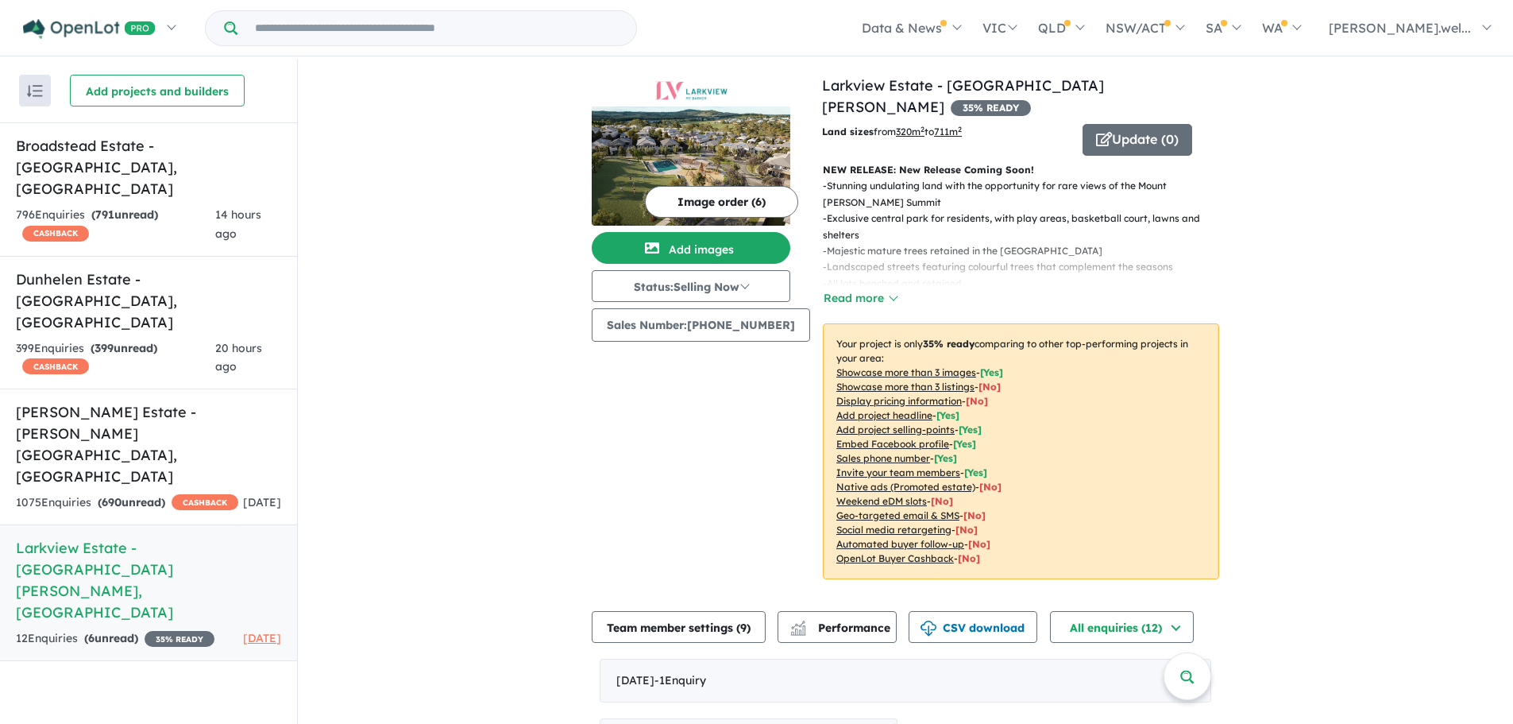
click at [692, 111] on img at bounding box center [691, 165] width 199 height 119
click at [1119, 124] on button "Update ( 0 )" at bounding box center [1138, 140] width 110 height 32
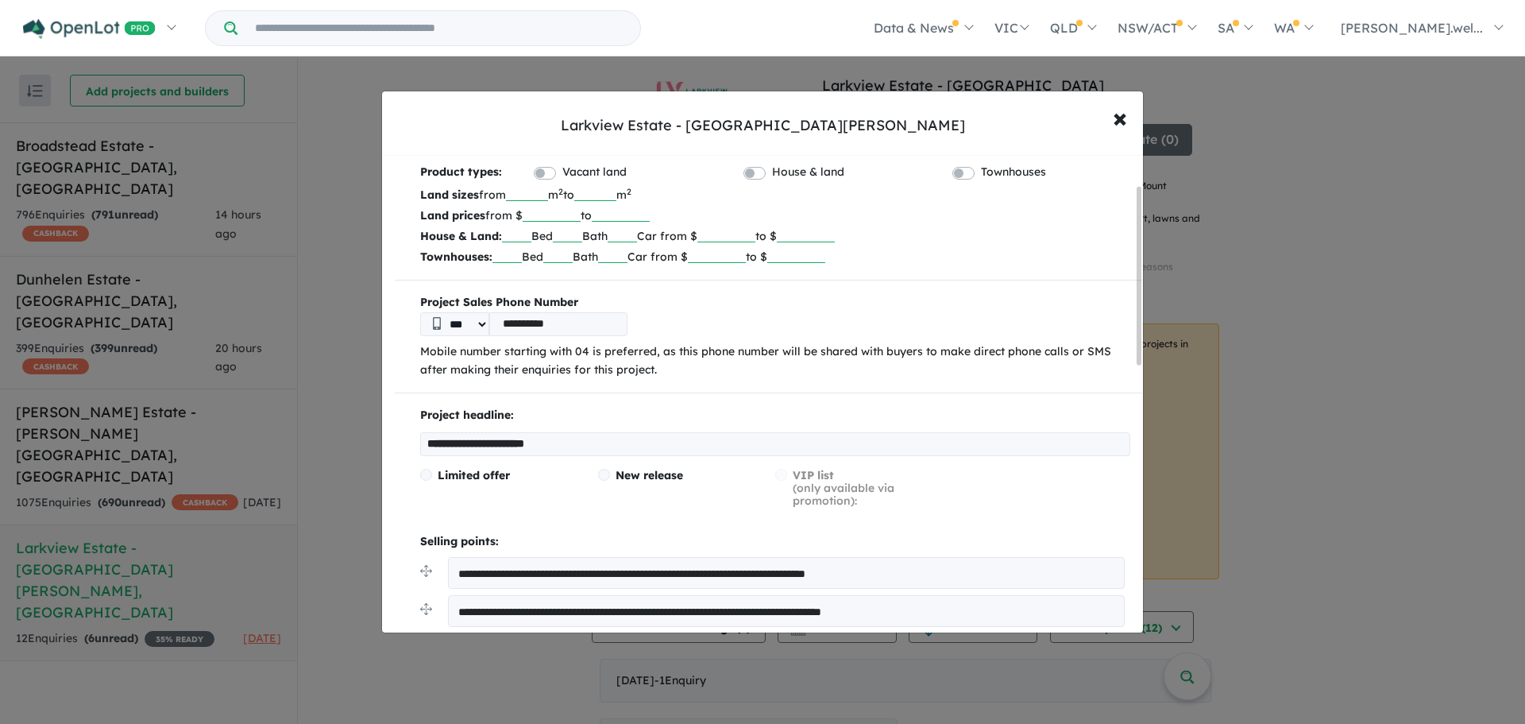
scroll to position [79, 0]
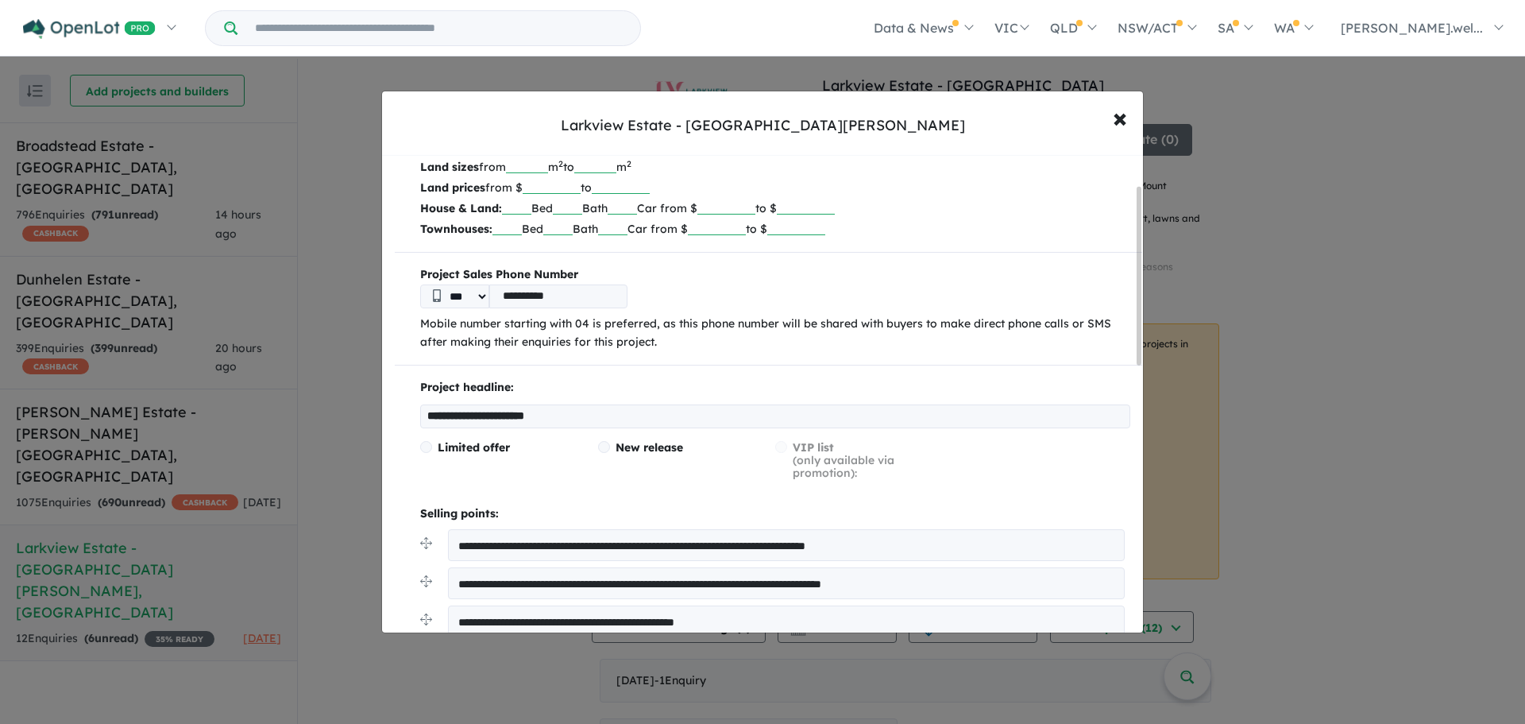
click at [425, 416] on input "**********" at bounding box center [775, 416] width 710 height 24
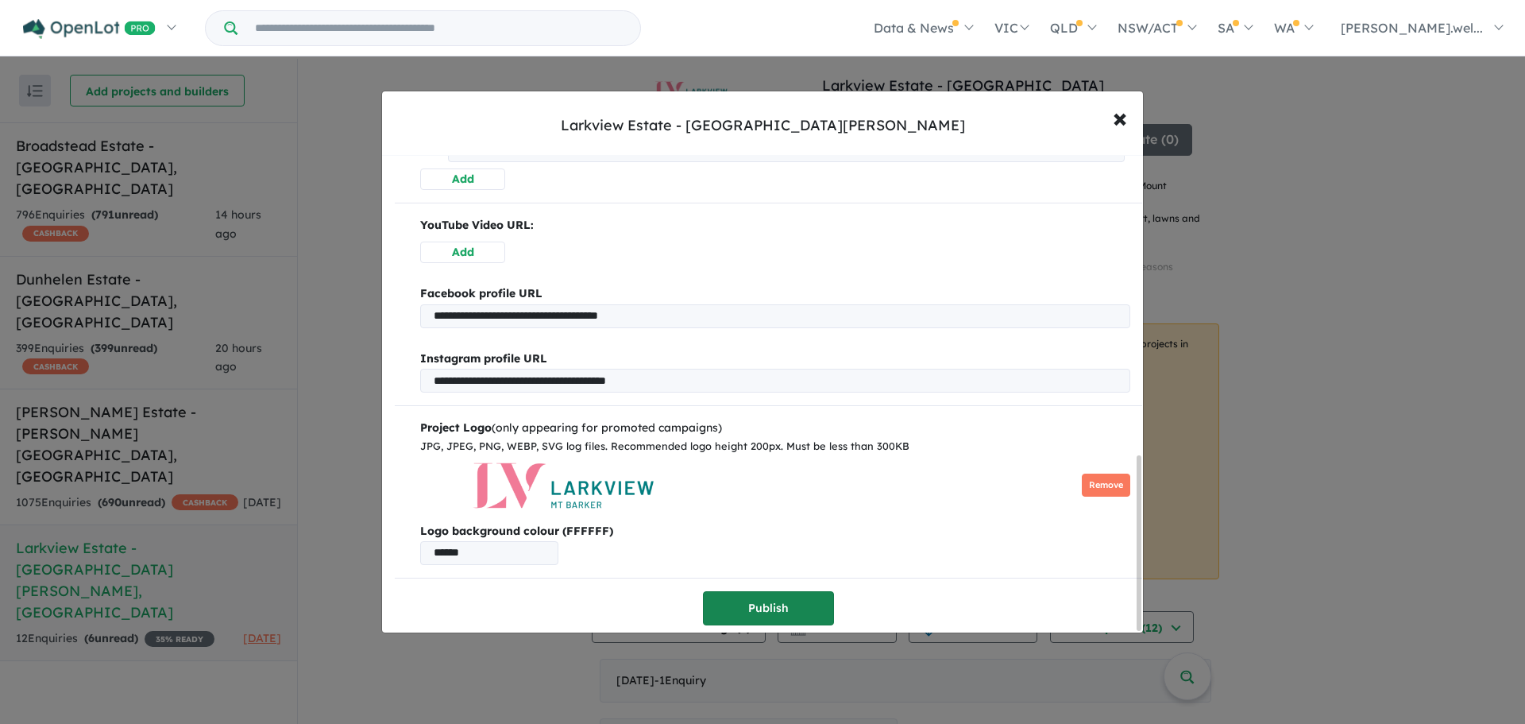
type input "**********"
click at [786, 604] on button "Publish" at bounding box center [768, 608] width 131 height 34
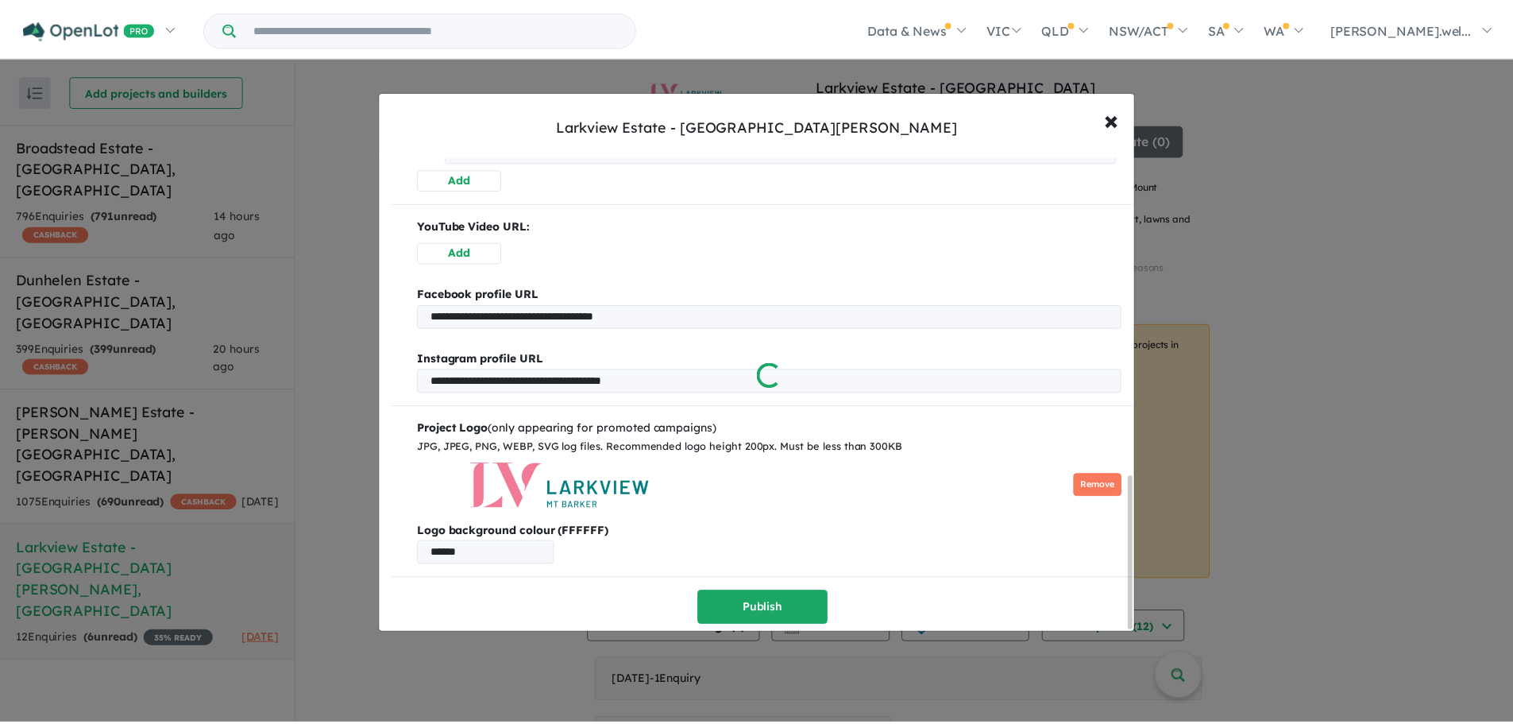
scroll to position [0, 0]
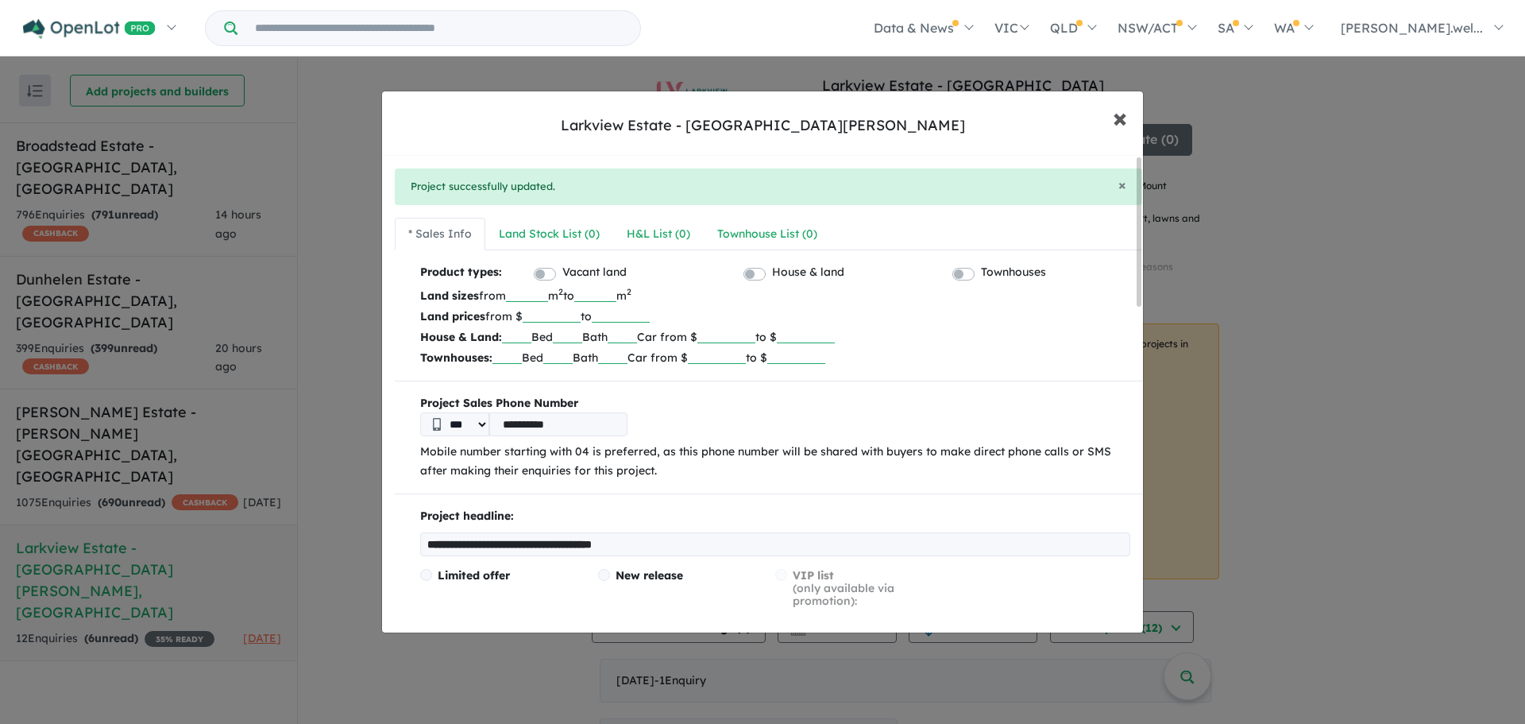
click at [1113, 122] on span "×" at bounding box center [1120, 117] width 14 height 34
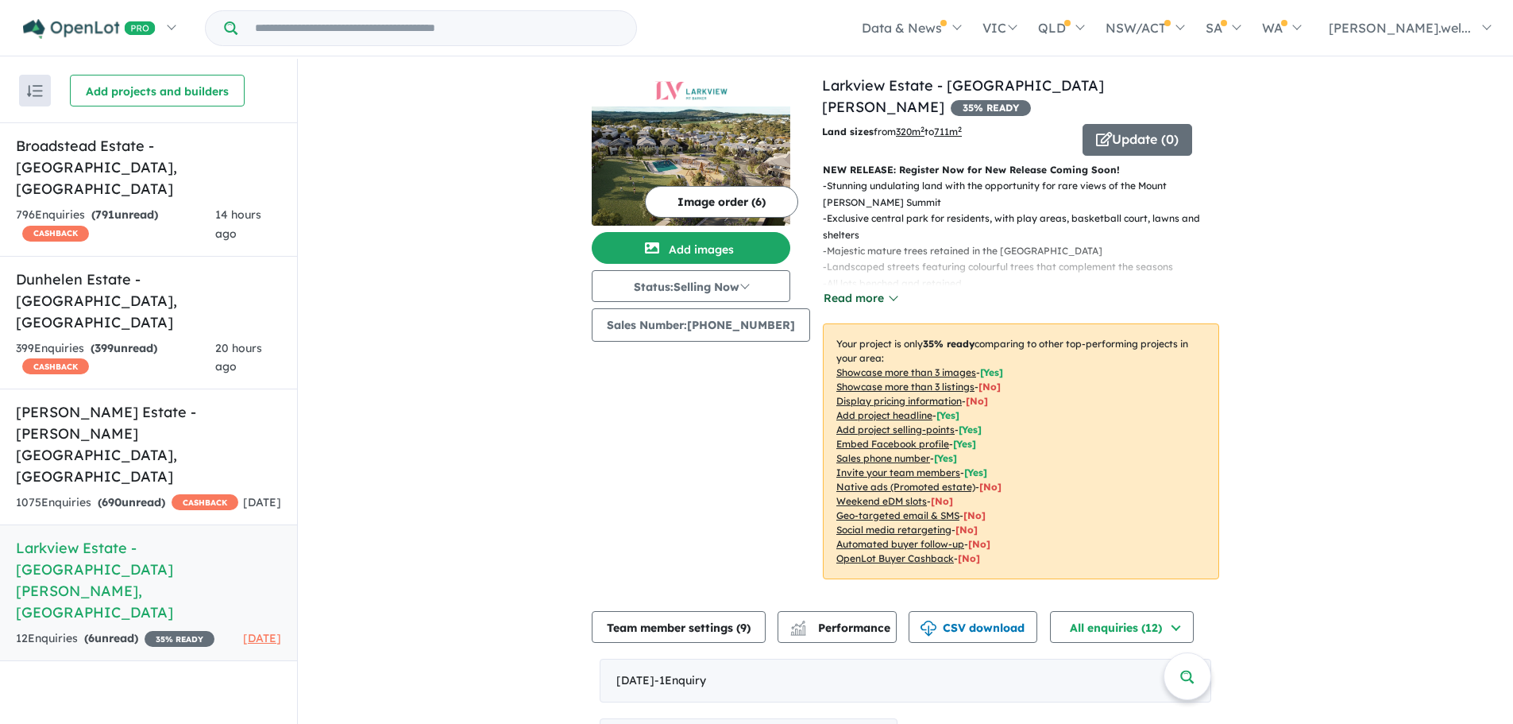
click at [863, 289] on button "Read more" at bounding box center [860, 298] width 75 height 18
